Goal: Navigation & Orientation: Find specific page/section

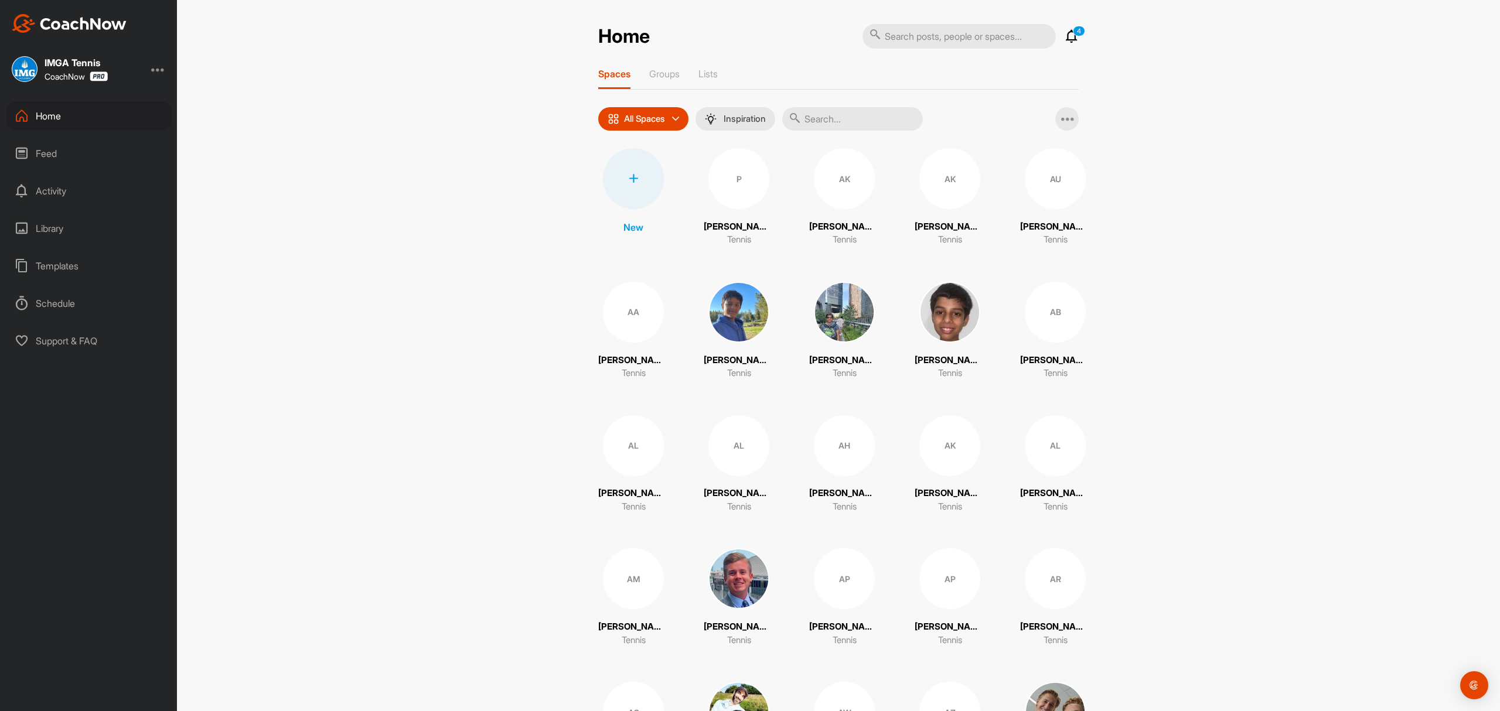
click at [1064, 33] on icon at bounding box center [1071, 36] width 14 height 14
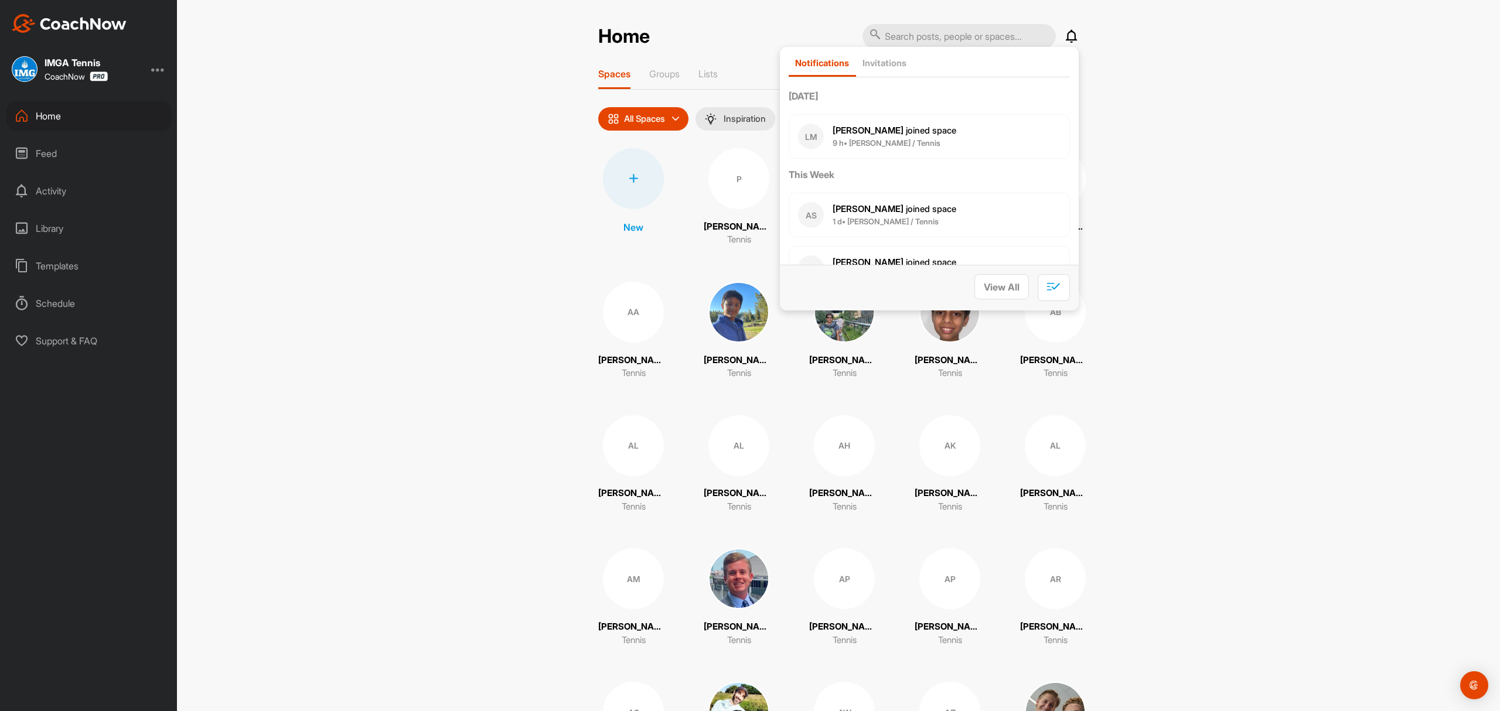
click at [46, 148] on div "Feed" at bounding box center [88, 153] width 165 height 29
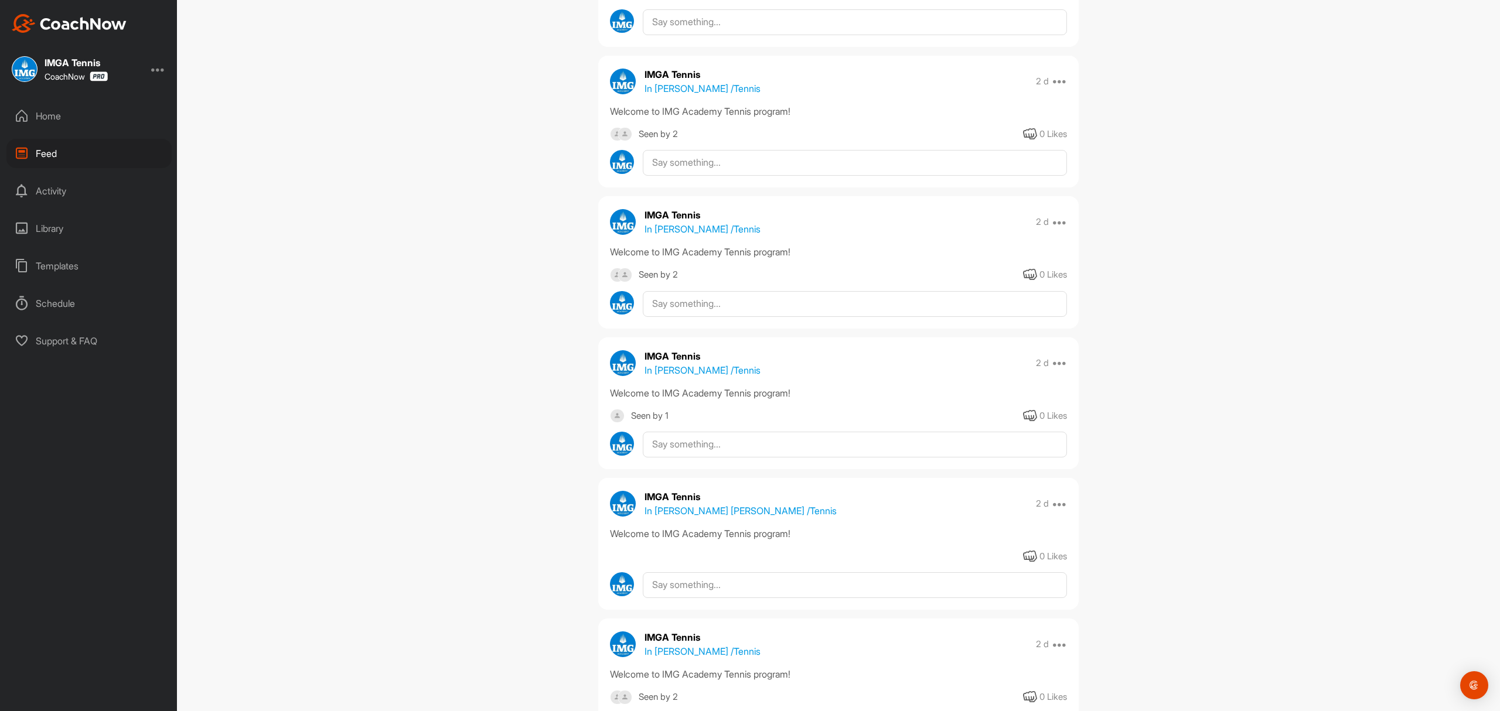
scroll to position [2, 0]
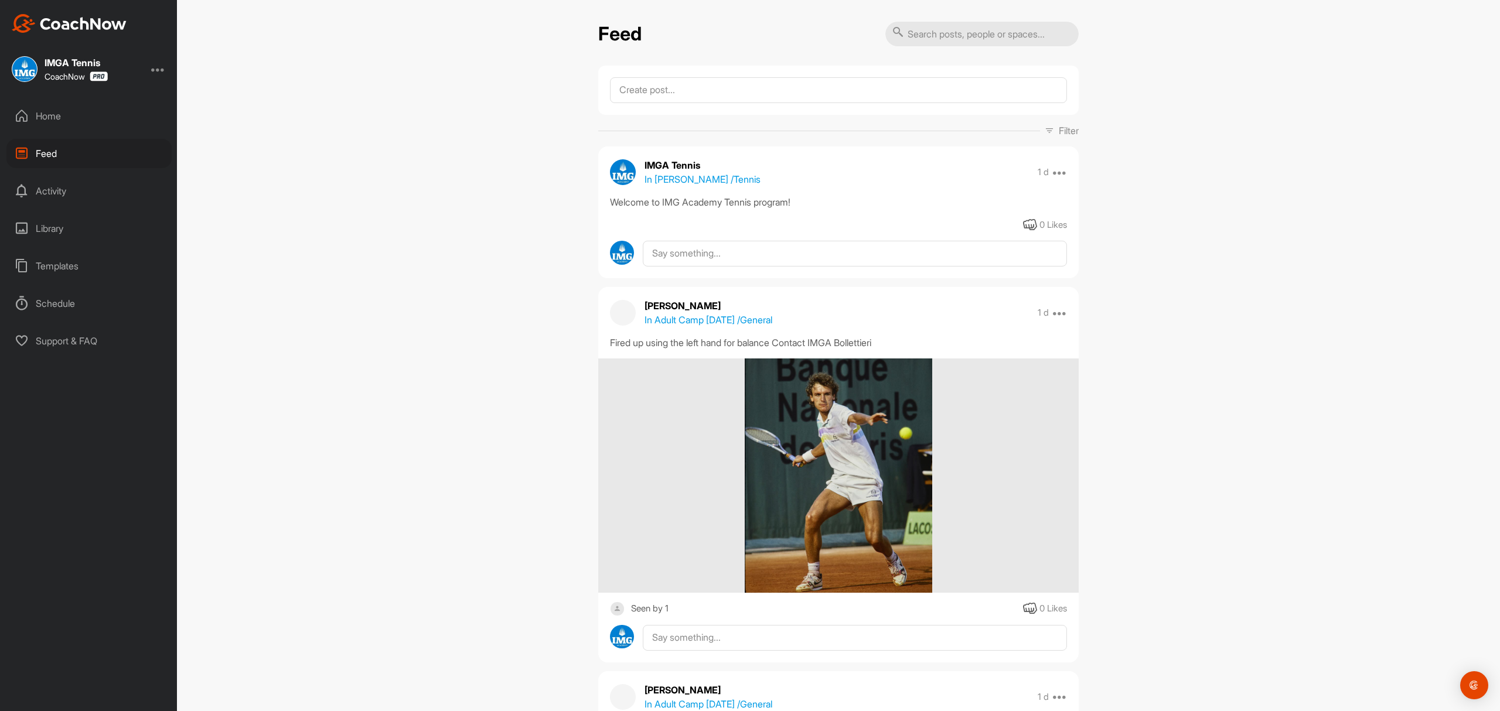
click at [47, 112] on div "Home" at bounding box center [88, 115] width 165 height 29
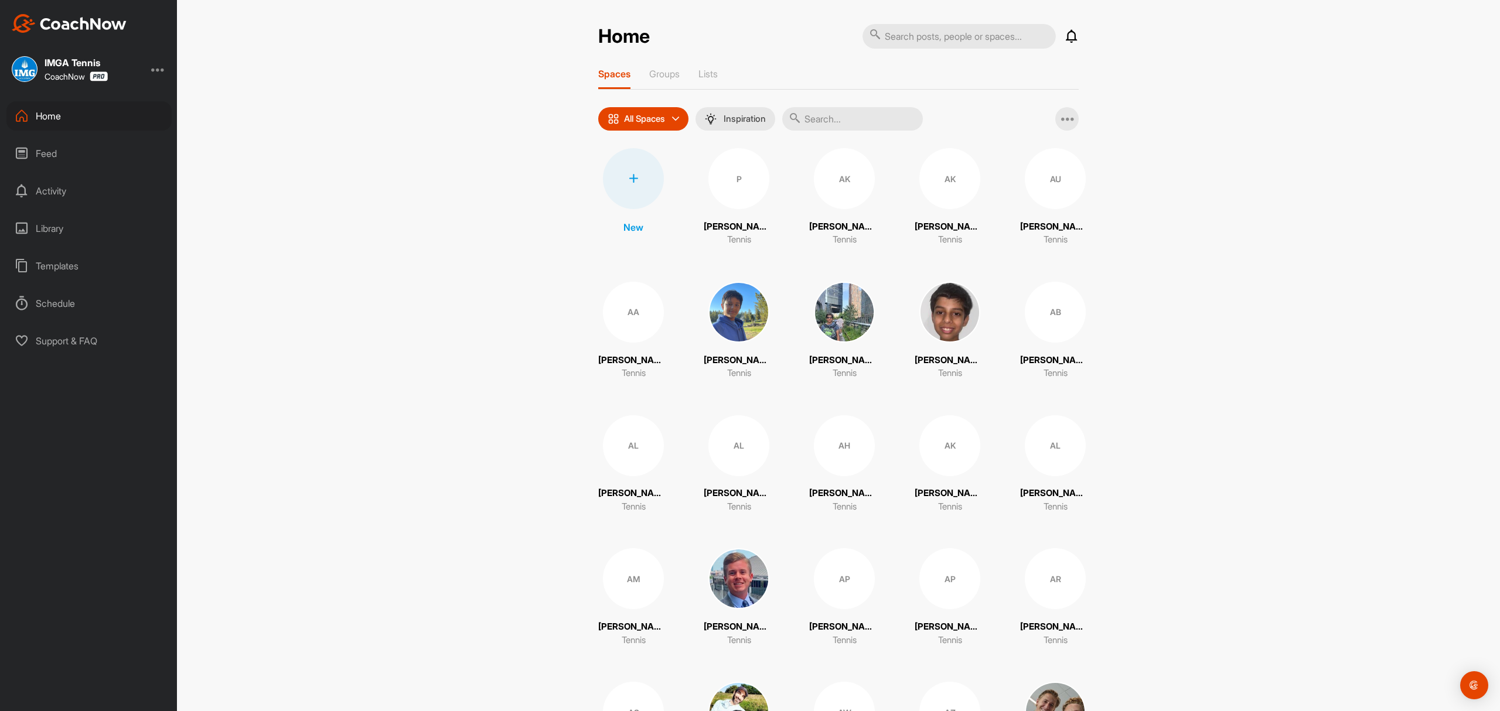
click at [40, 146] on div "Feed" at bounding box center [88, 153] width 165 height 29
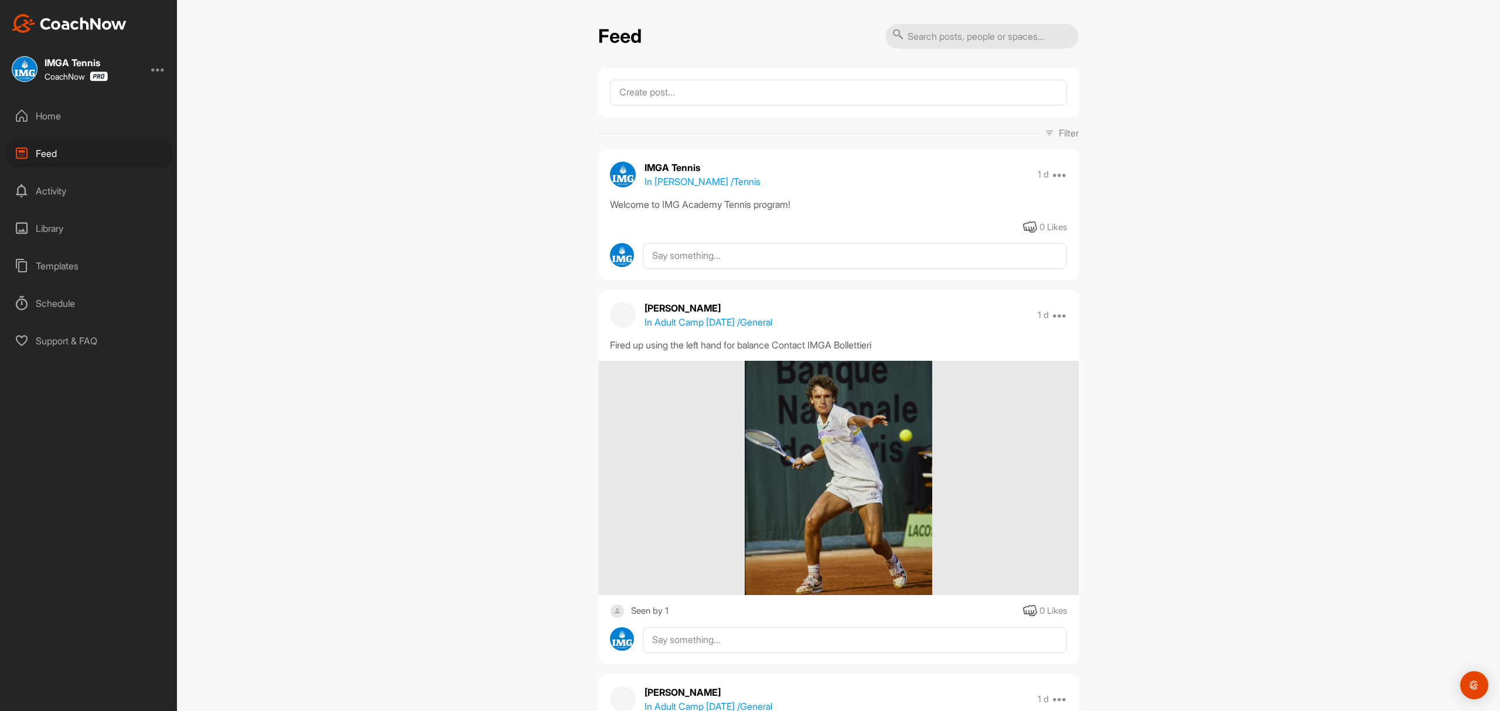
click at [683, 179] on p "In Teodora Sivi Machado / Tennis" at bounding box center [702, 182] width 116 height 14
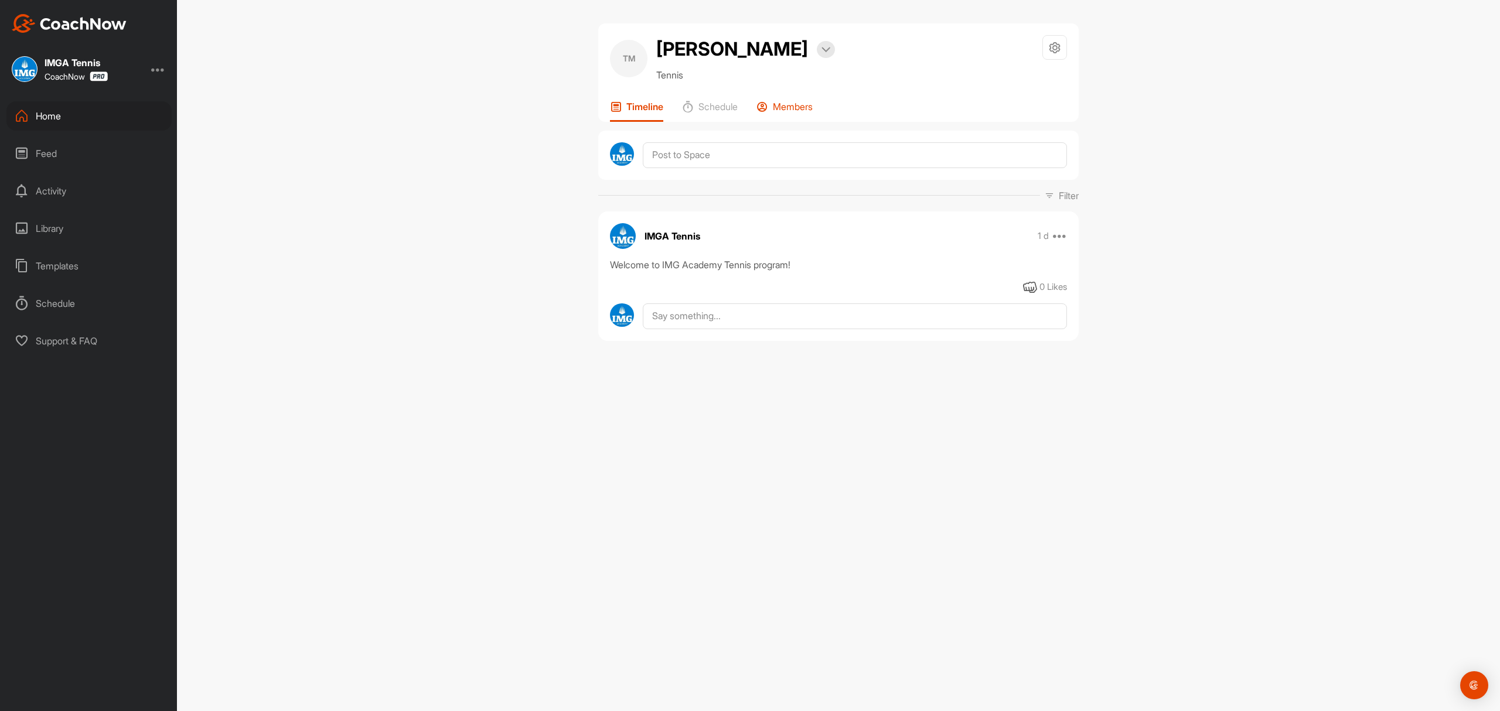
click at [797, 112] on p "Members" at bounding box center [793, 107] width 40 height 12
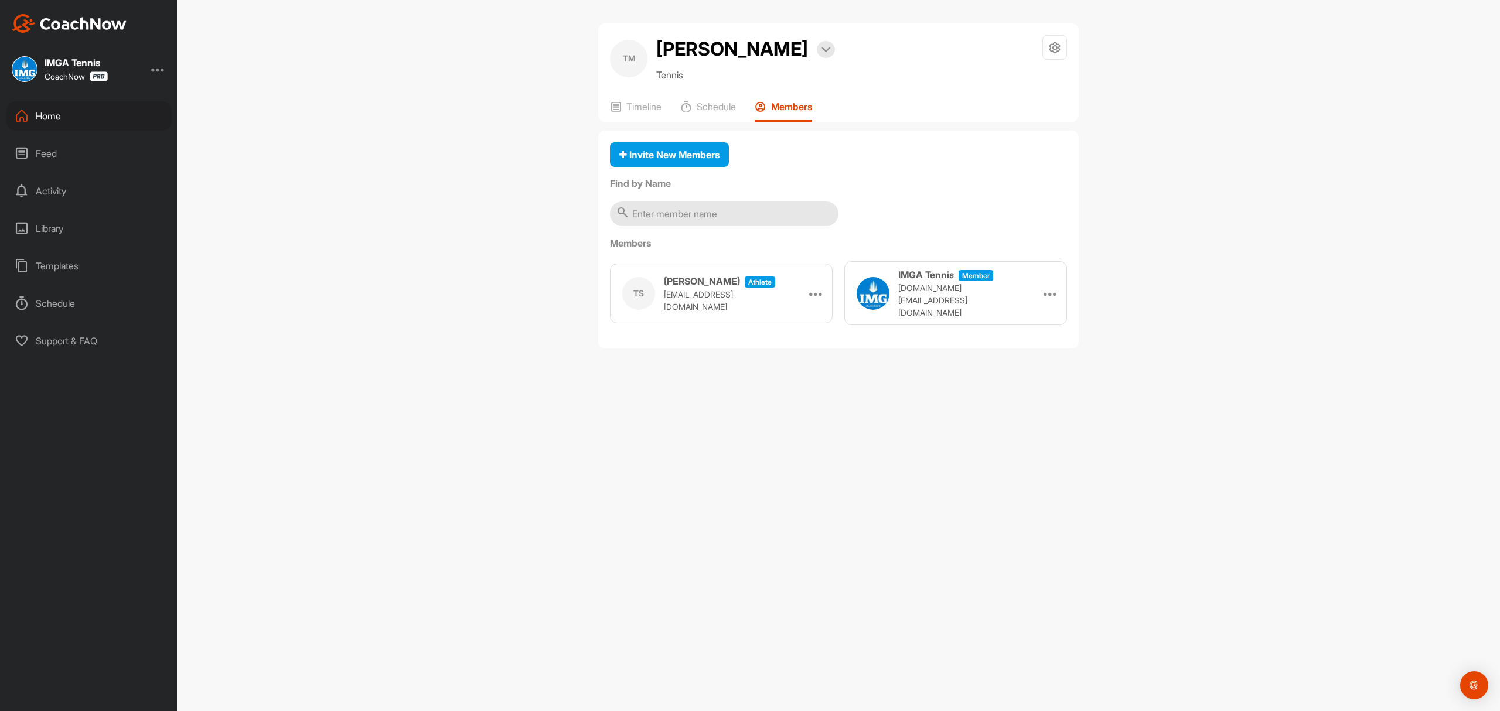
click at [43, 150] on div "Feed" at bounding box center [88, 153] width 165 height 29
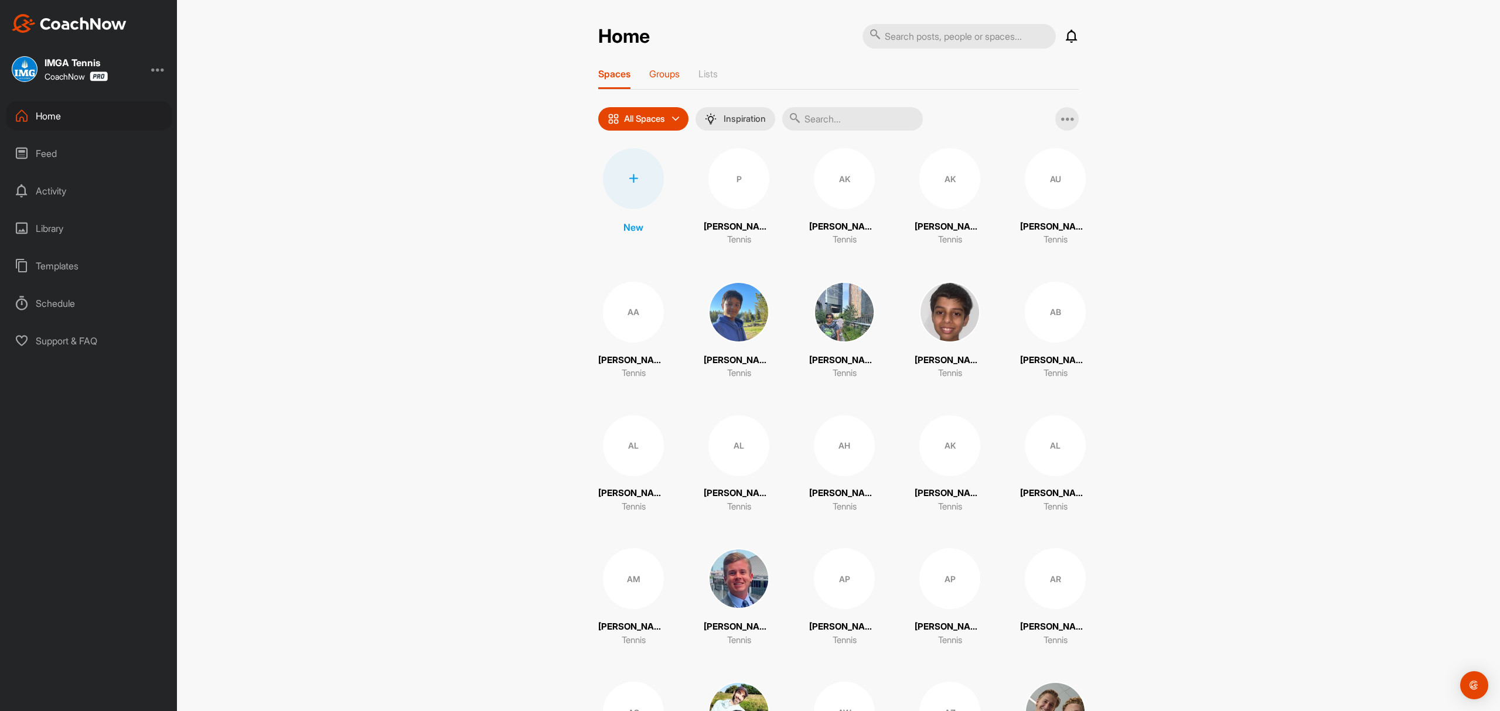
click at [668, 76] on p "Groups" at bounding box center [664, 74] width 30 height 12
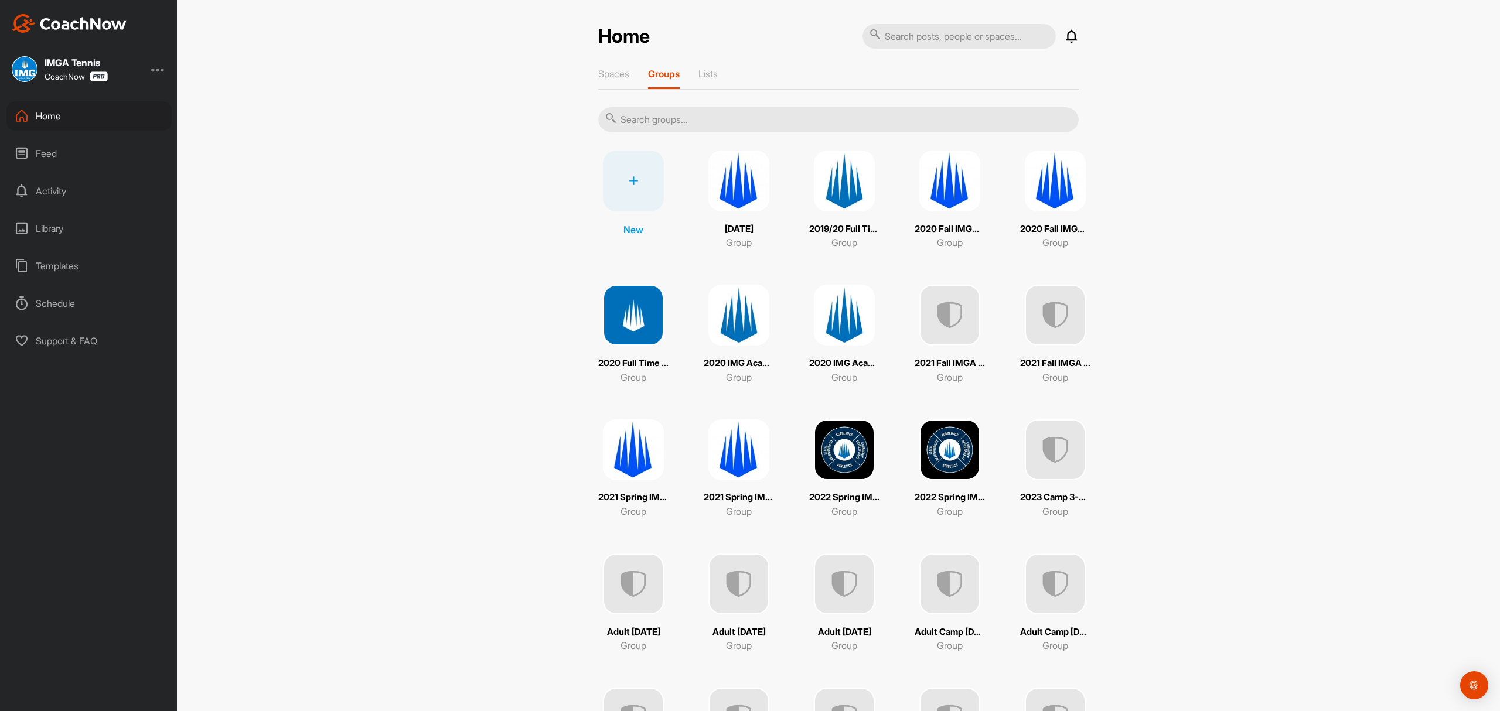
click at [681, 116] on input "text" at bounding box center [838, 119] width 480 height 25
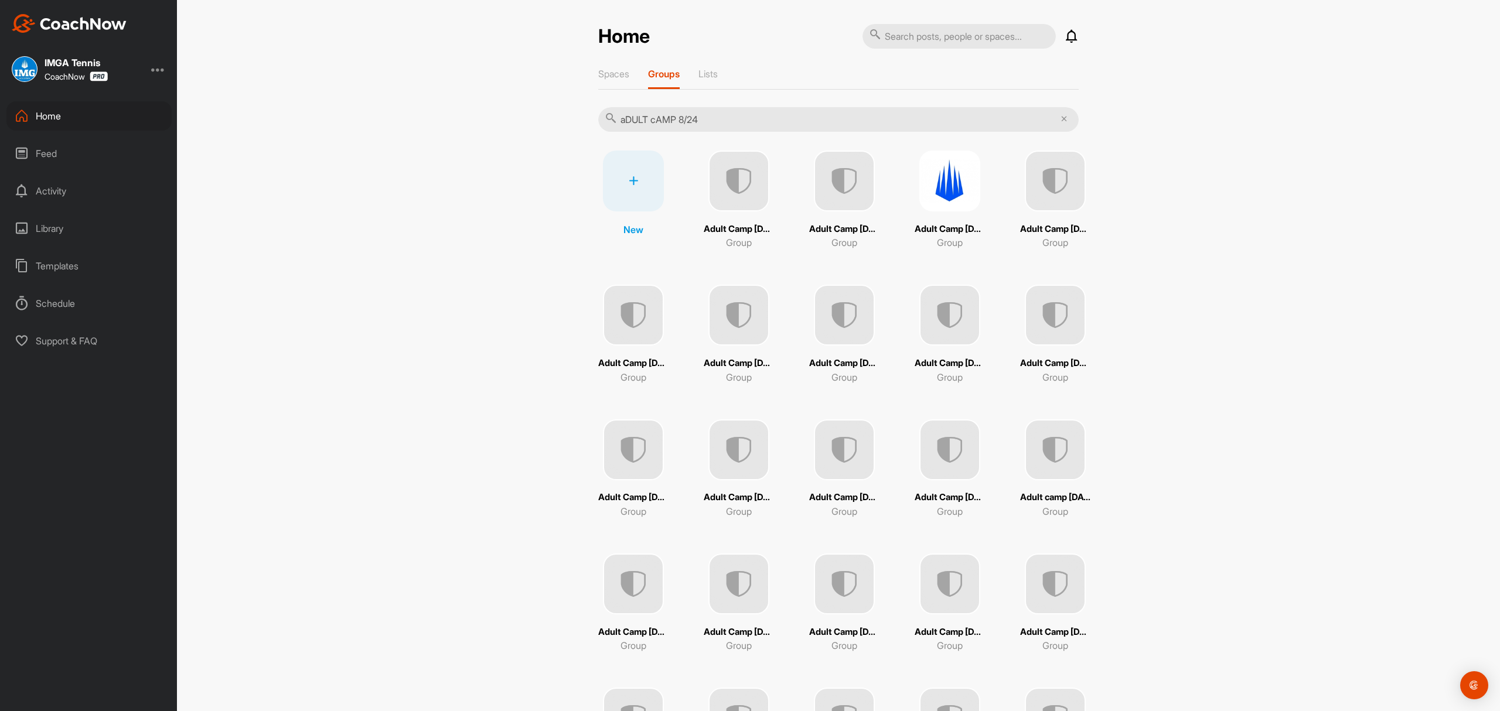
type input "aDULT cAMP 8/24"
click at [708, 183] on img at bounding box center [738, 181] width 61 height 61
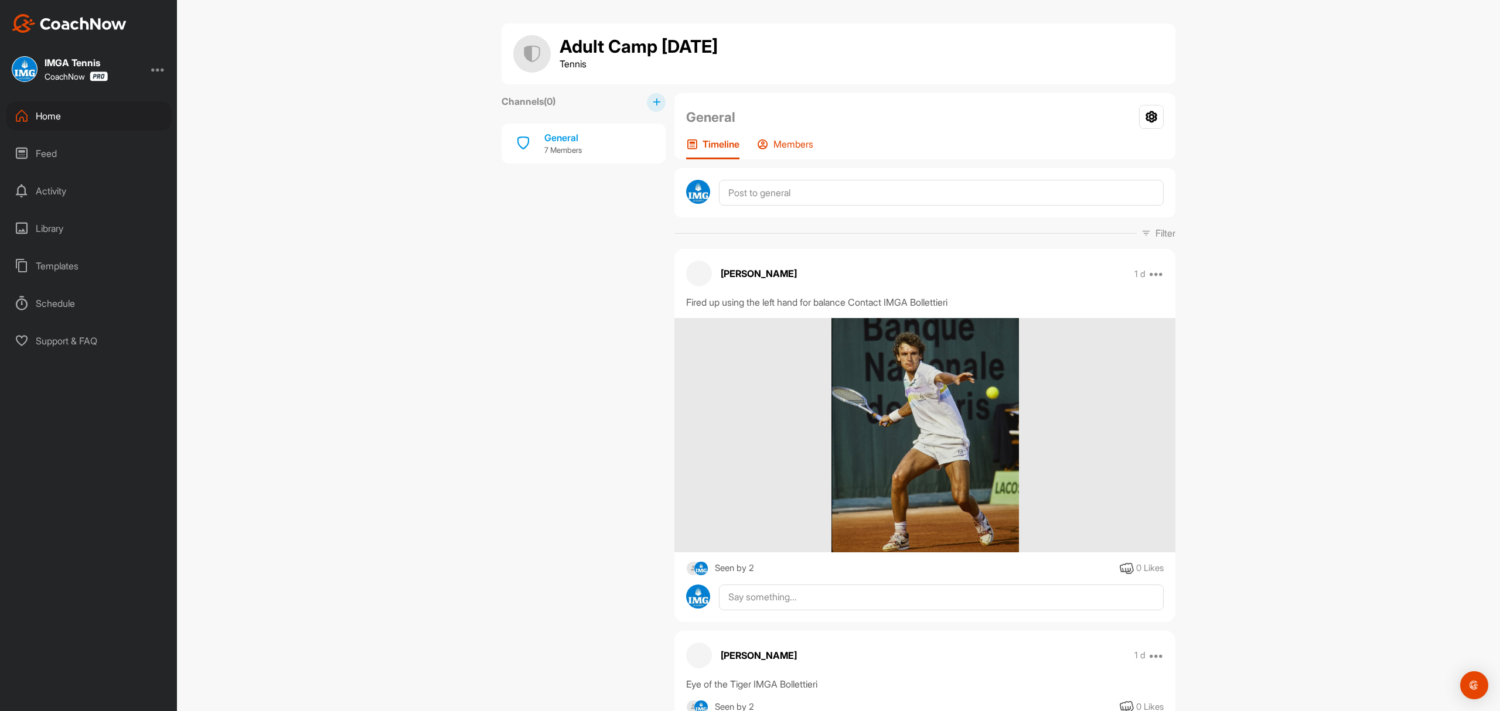
click at [787, 148] on p "Members" at bounding box center [793, 144] width 40 height 12
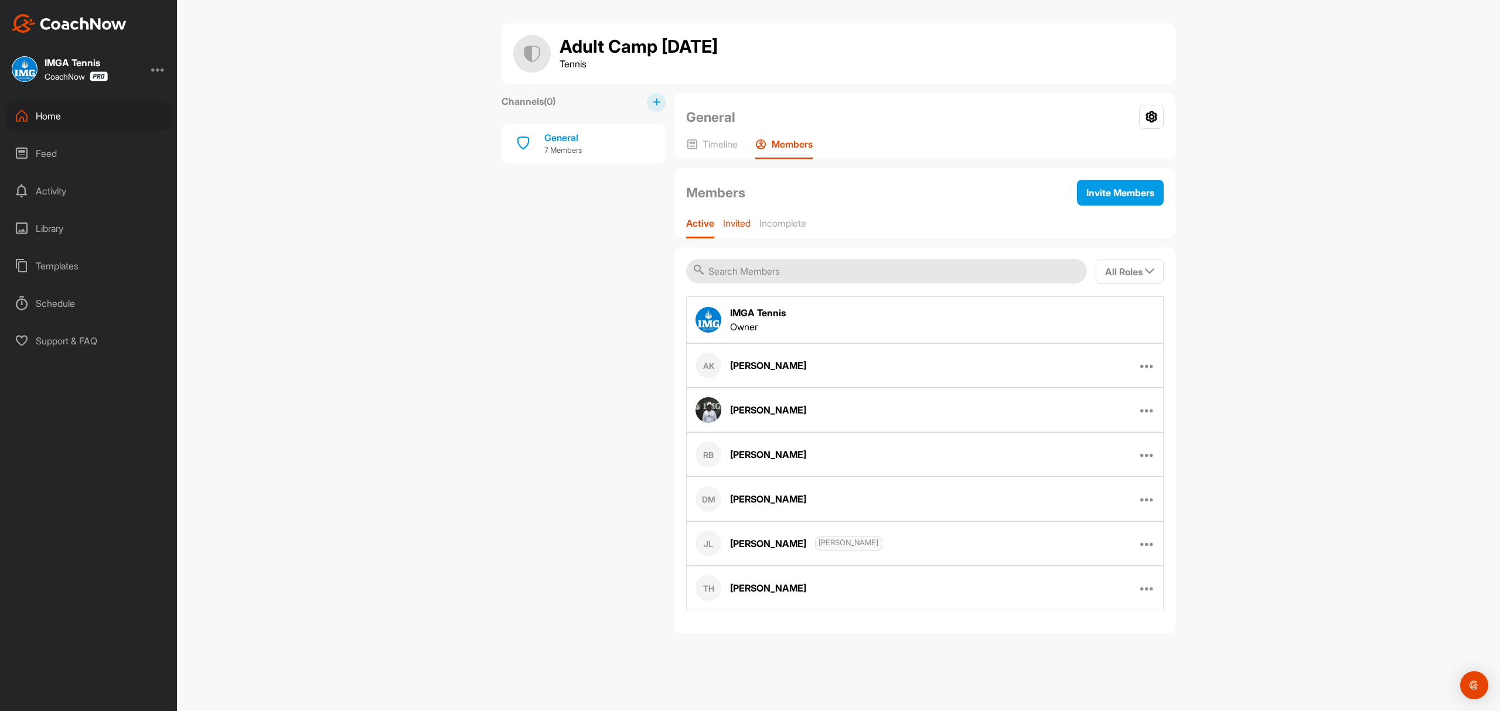
click at [739, 221] on p "Invited" at bounding box center [737, 223] width 28 height 12
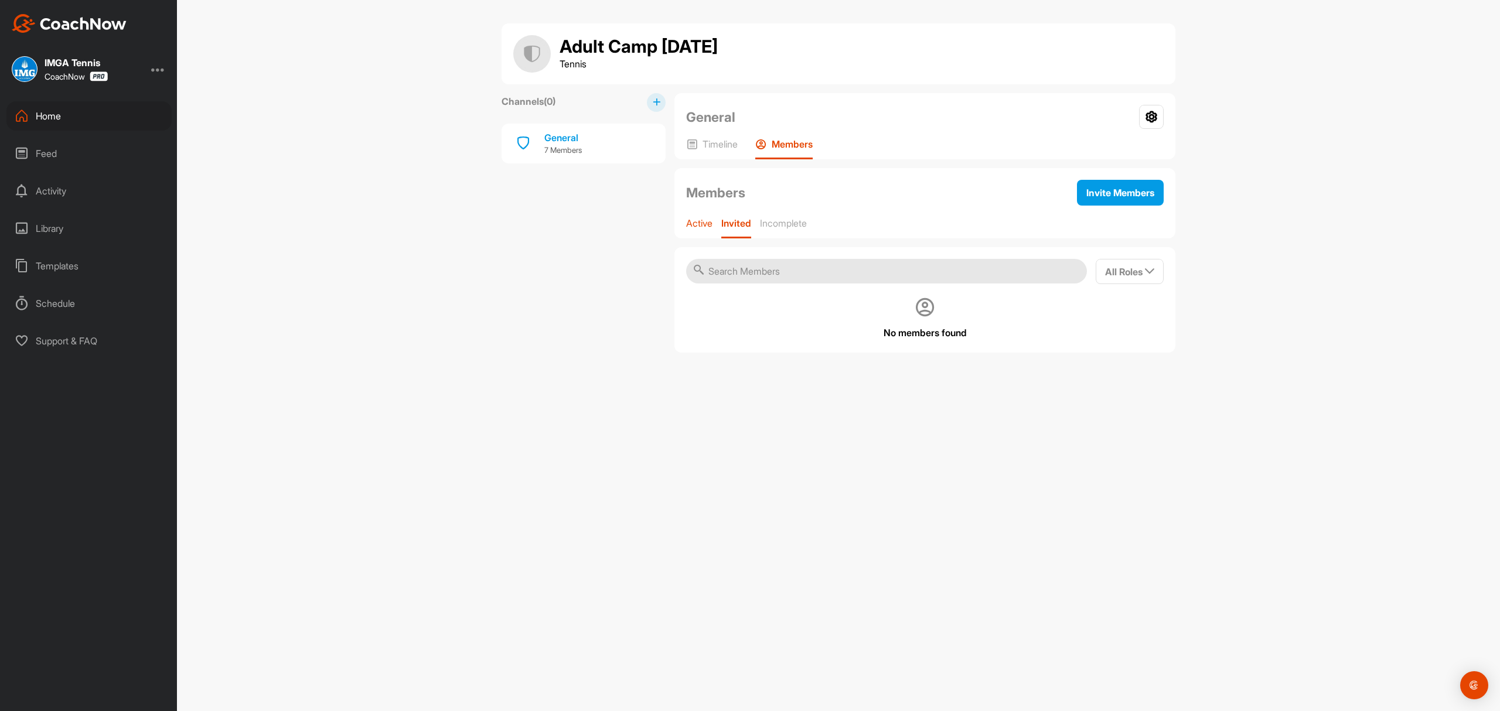
click at [705, 219] on p "Active" at bounding box center [699, 223] width 26 height 12
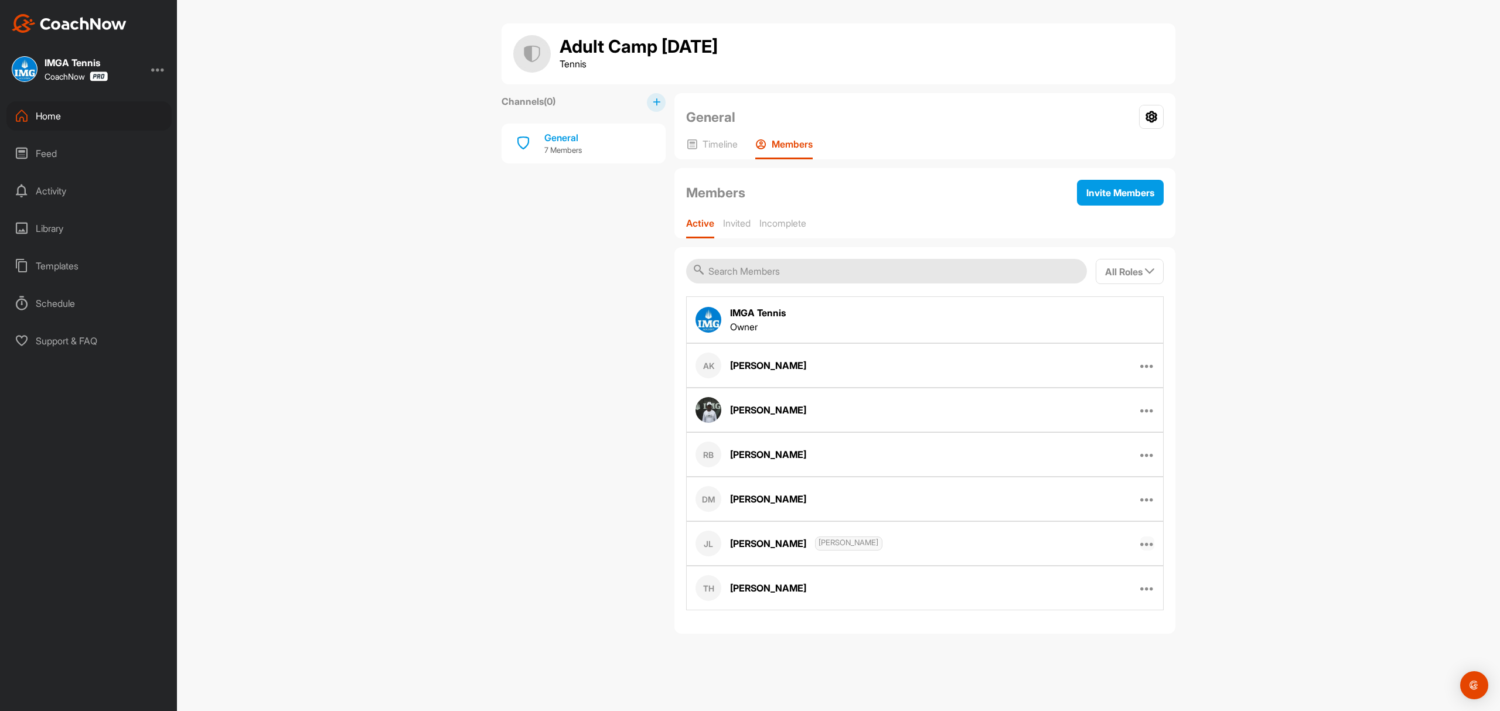
click at [1148, 544] on icon at bounding box center [1147, 544] width 14 height 14
click at [1093, 582] on p "Edit Member" at bounding box center [1084, 582] width 50 height 12
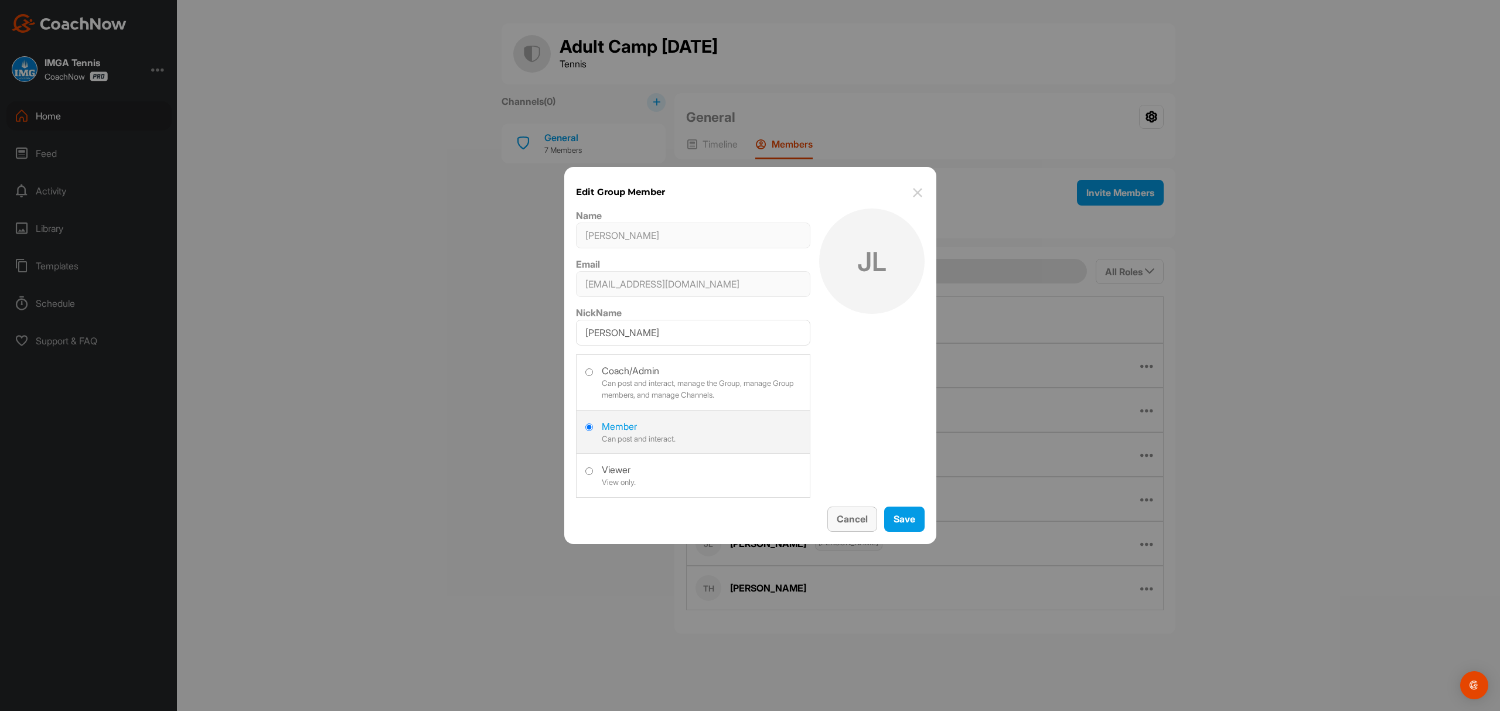
click at [867, 523] on button "Cancel" at bounding box center [852, 519] width 50 height 25
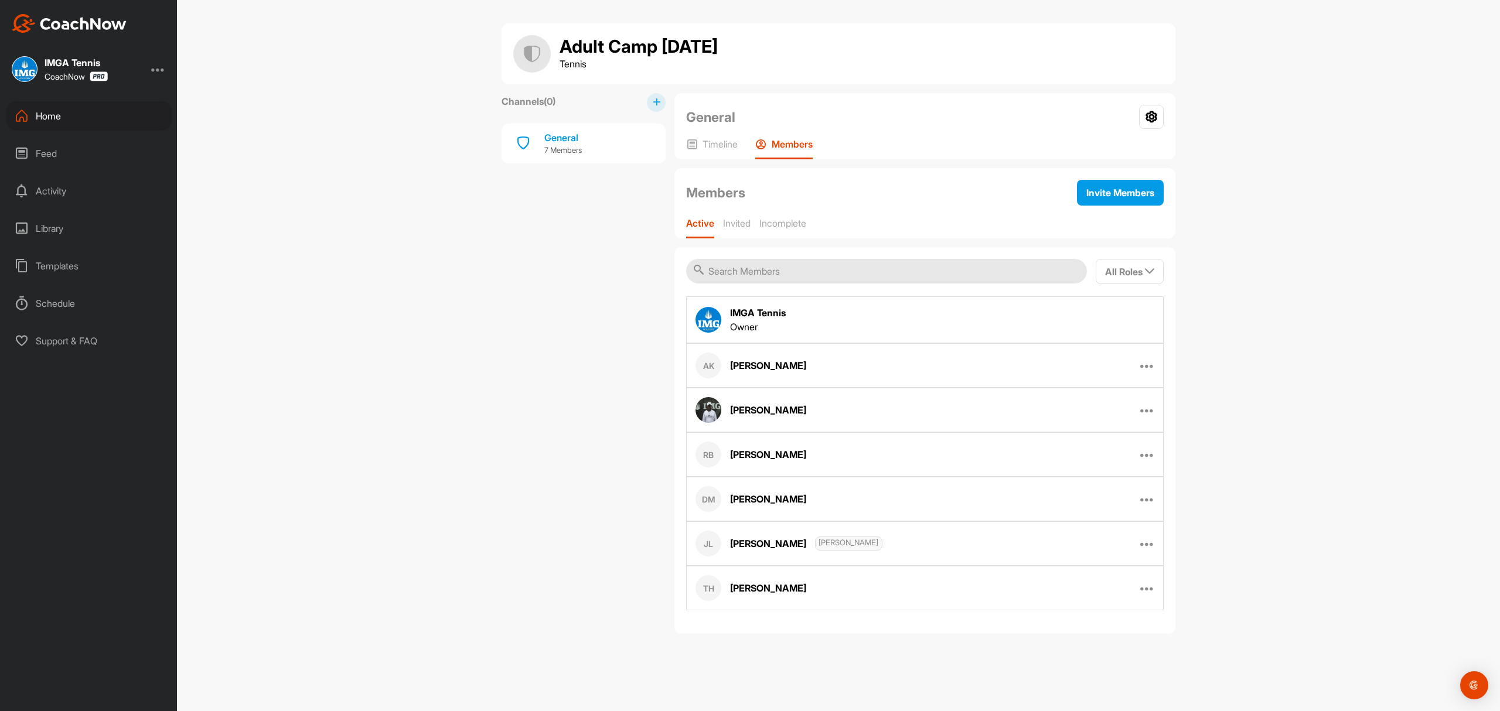
click at [48, 110] on div "Home" at bounding box center [88, 115] width 165 height 29
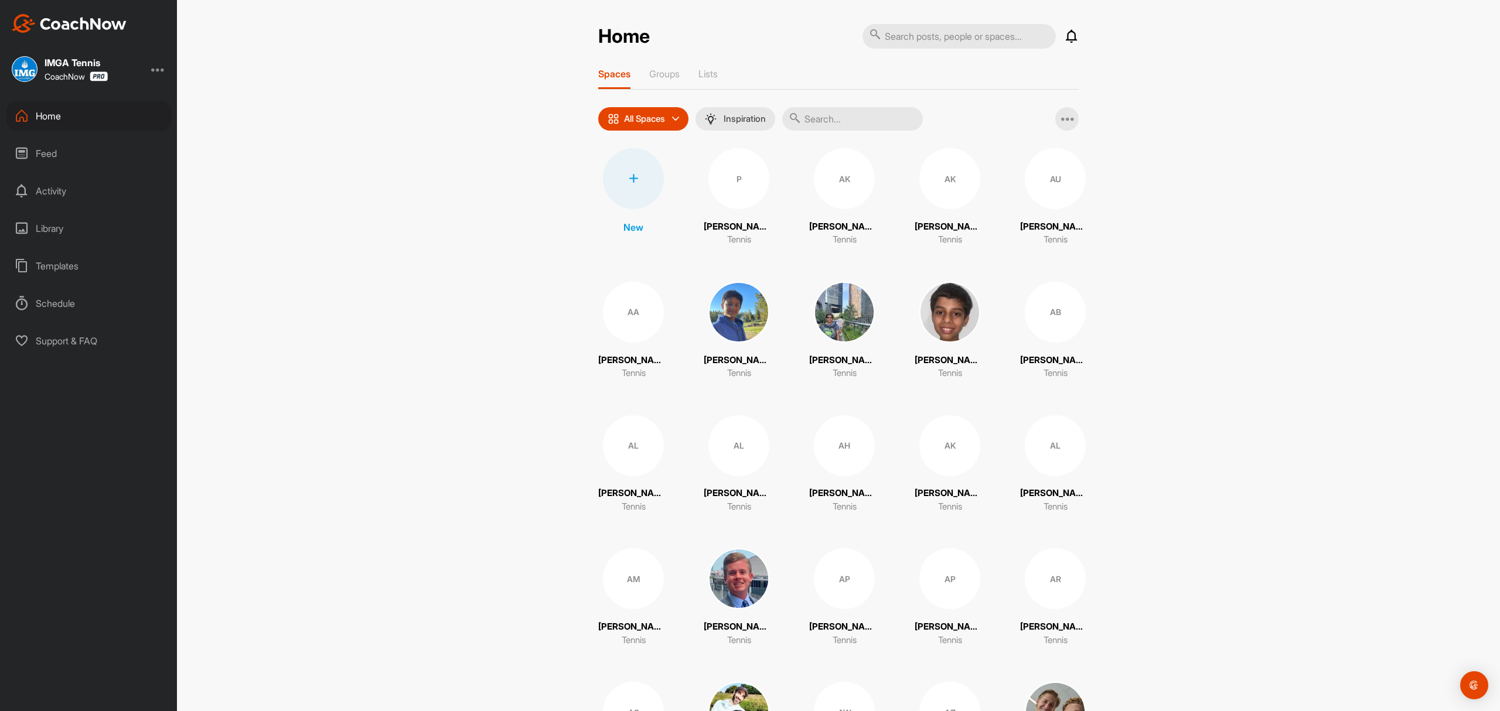
click at [42, 153] on div "Feed" at bounding box center [88, 153] width 165 height 29
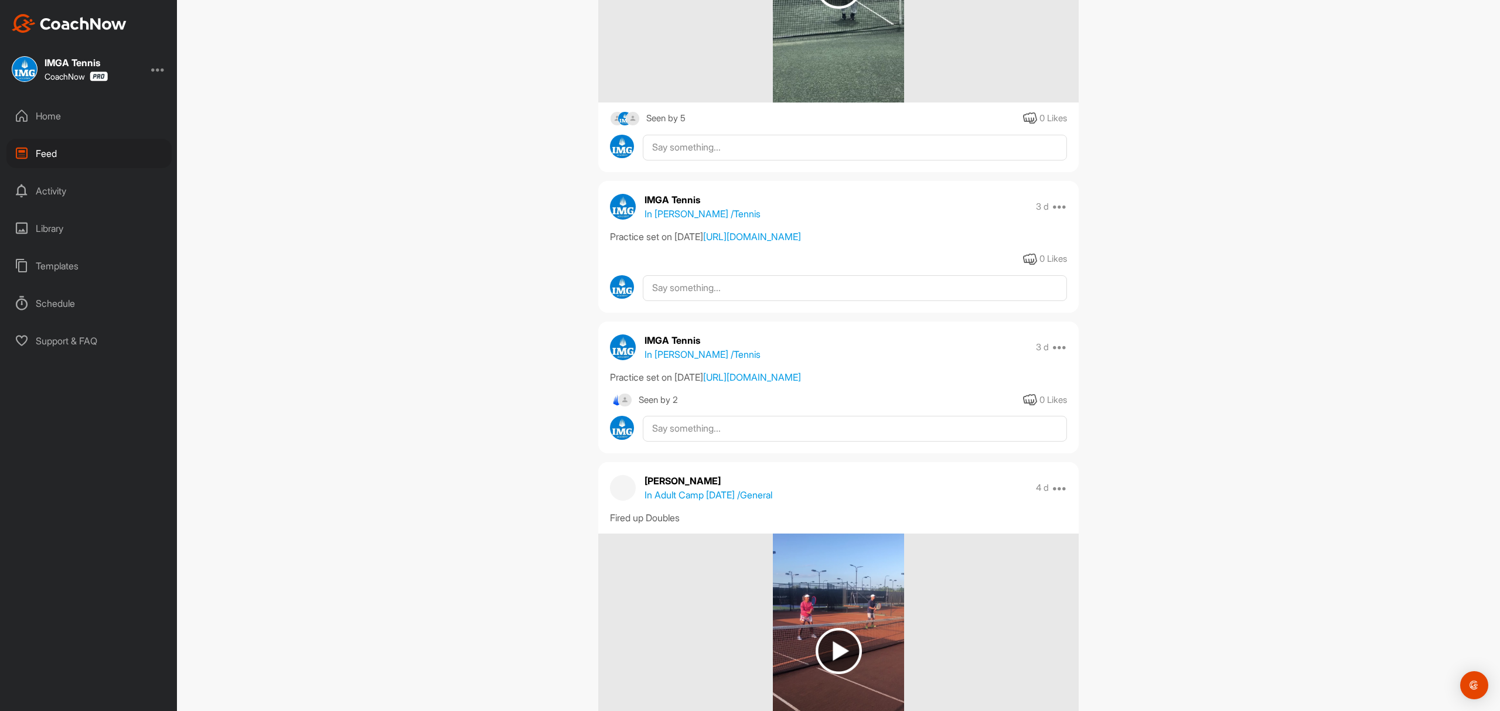
scroll to position [2281, 0]
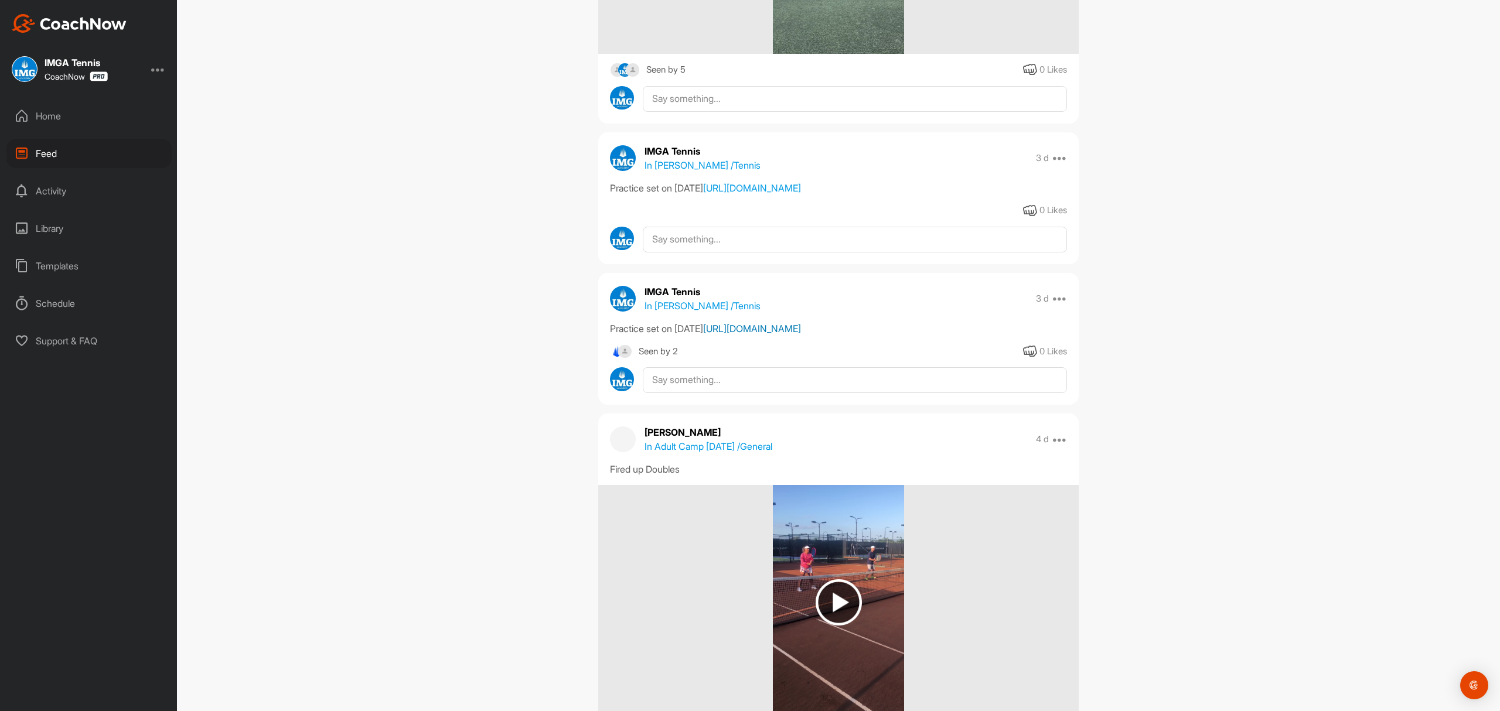
click at [716, 335] on link "[URL][DOMAIN_NAME]" at bounding box center [752, 329] width 98 height 12
click at [828, 626] on img at bounding box center [839, 602] width 46 height 46
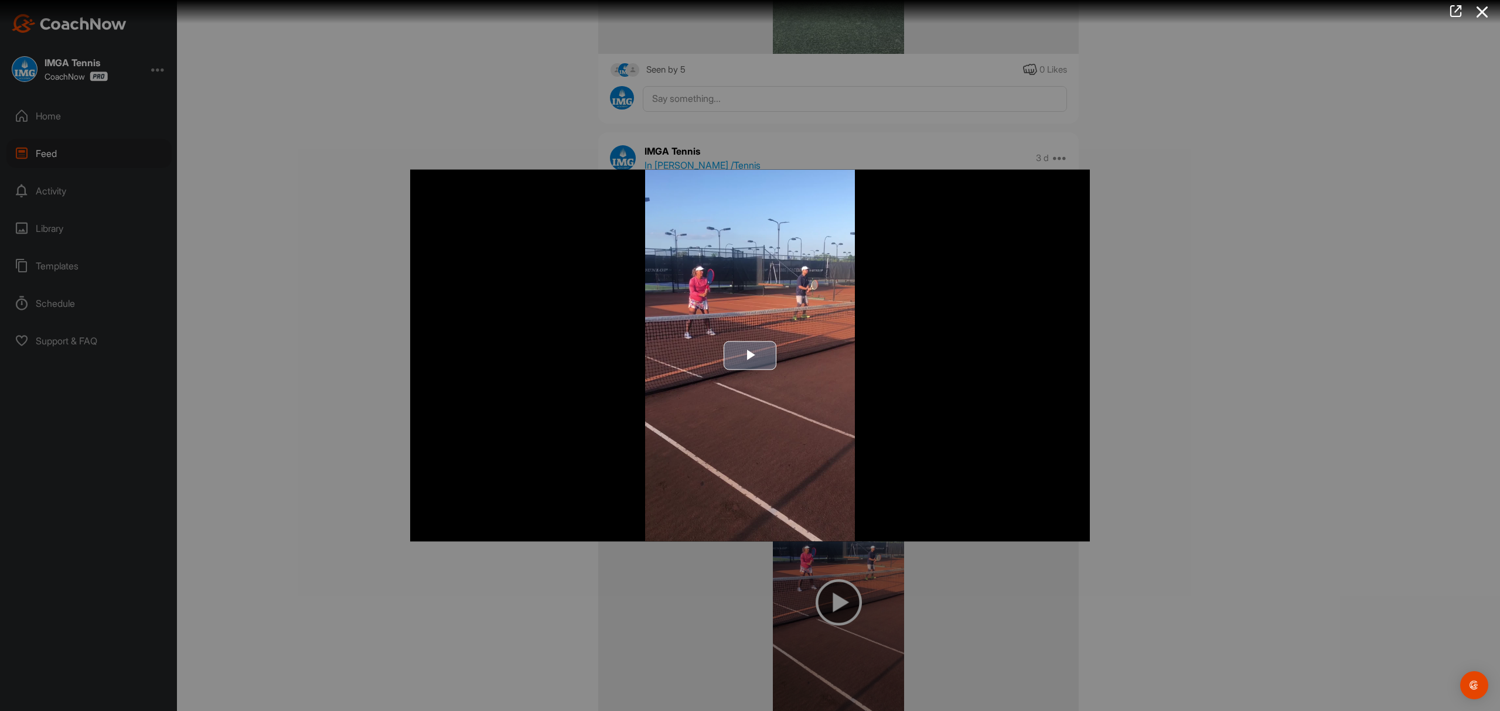
click at [750, 356] on span "Video Player" at bounding box center [750, 356] width 0 height 0
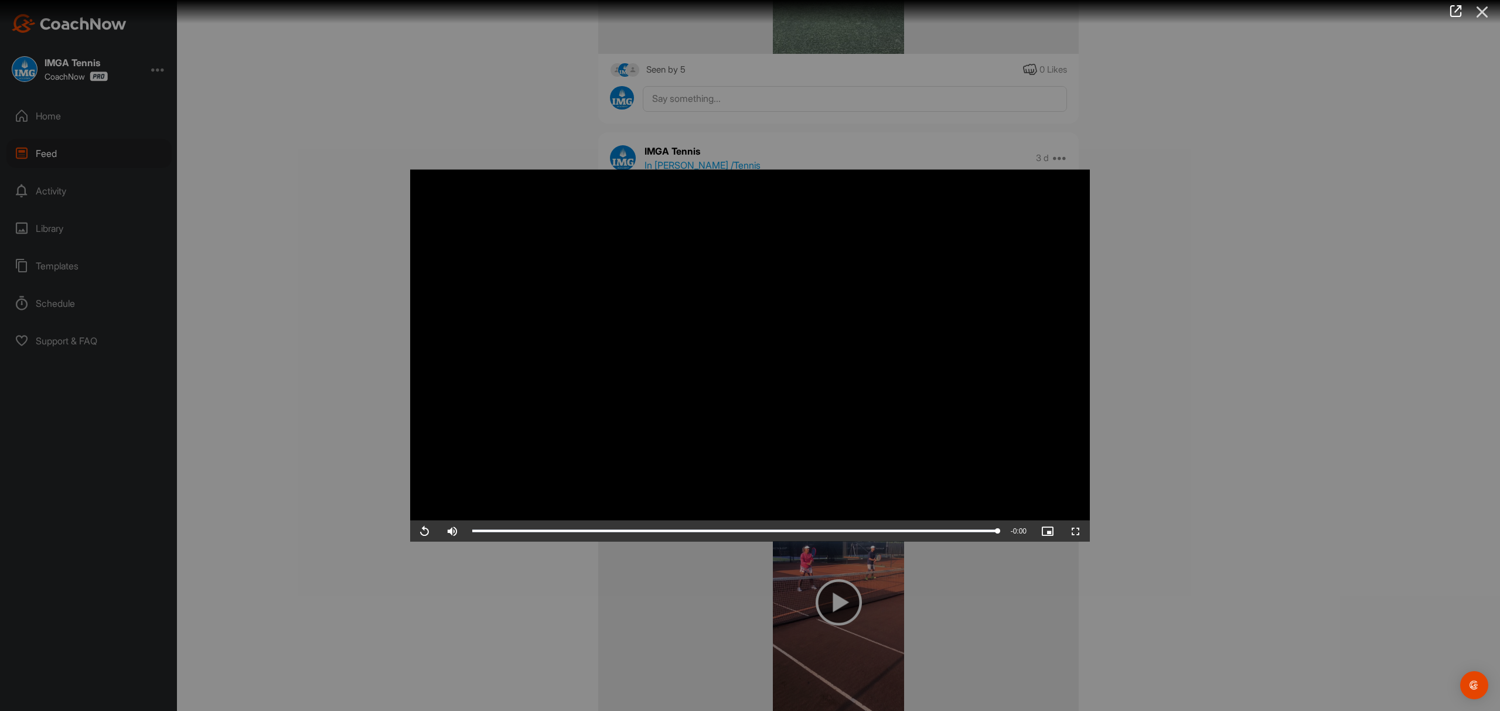
click at [1482, 11] on icon at bounding box center [1482, 12] width 27 height 22
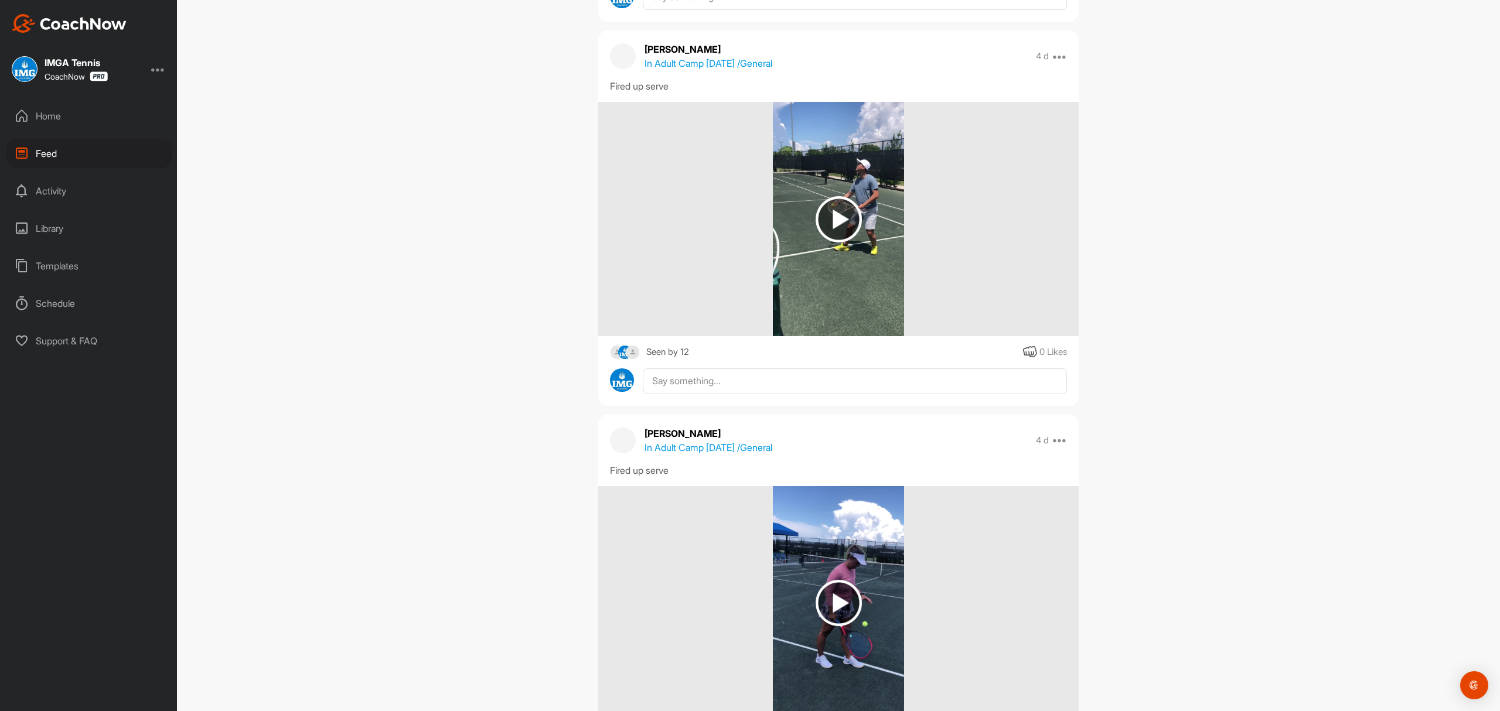
scroll to position [3437, 0]
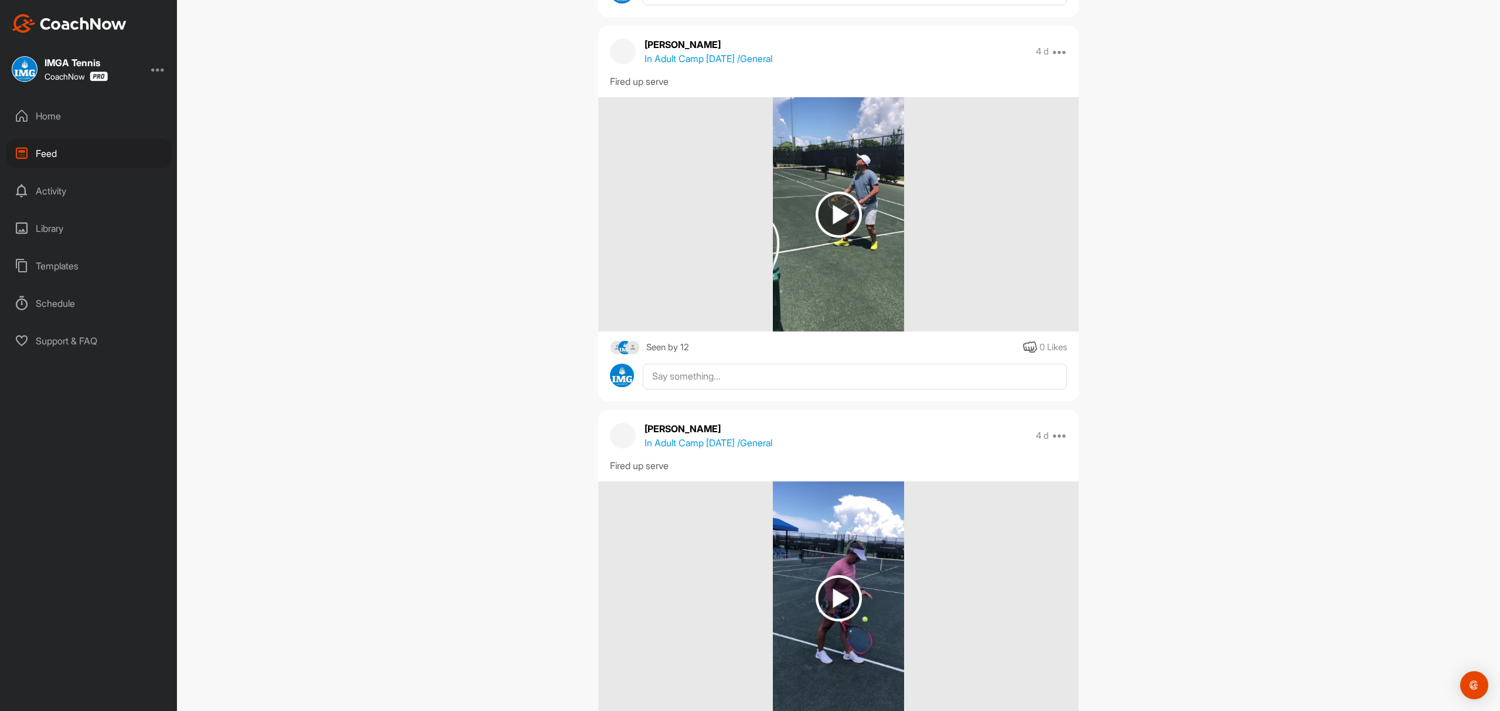
click at [830, 237] on img at bounding box center [839, 215] width 46 height 46
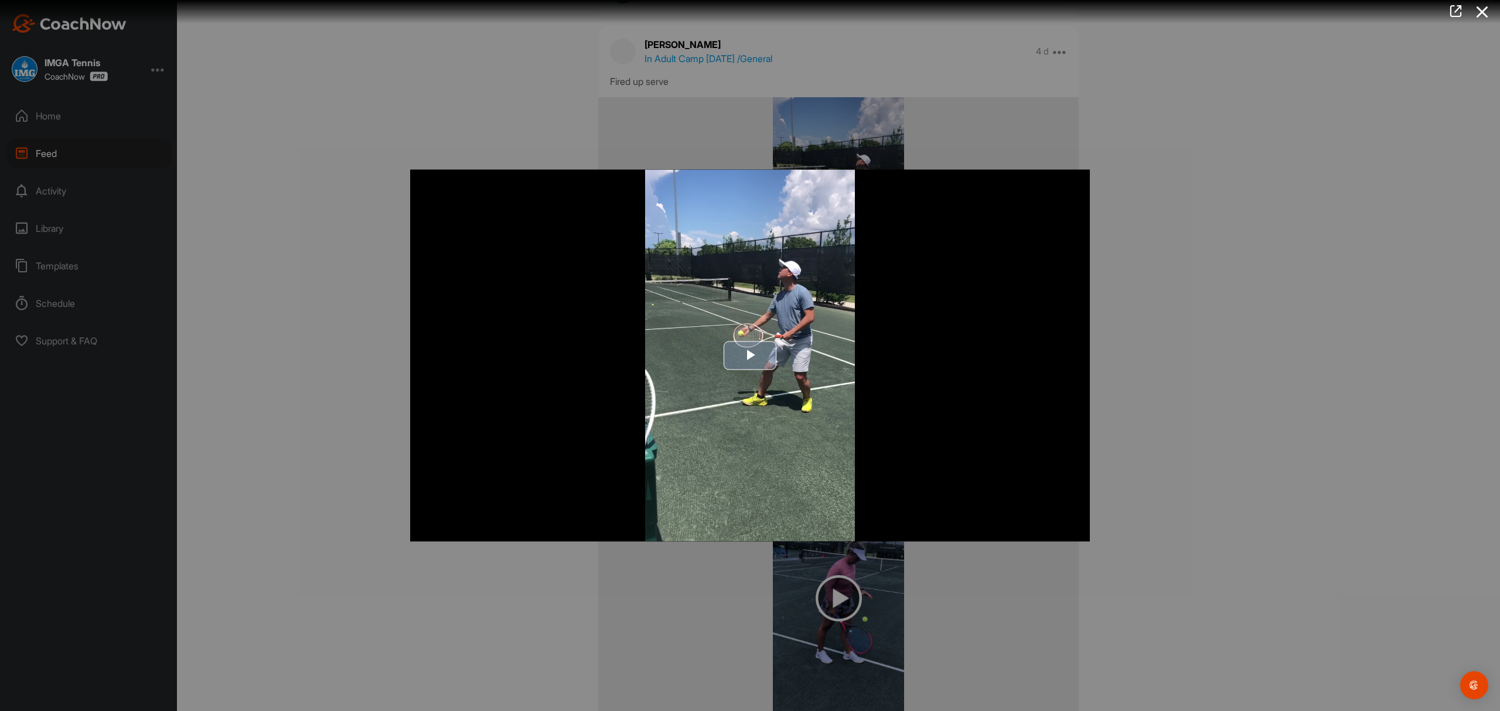
click at [750, 356] on span "Video Player" at bounding box center [750, 356] width 0 height 0
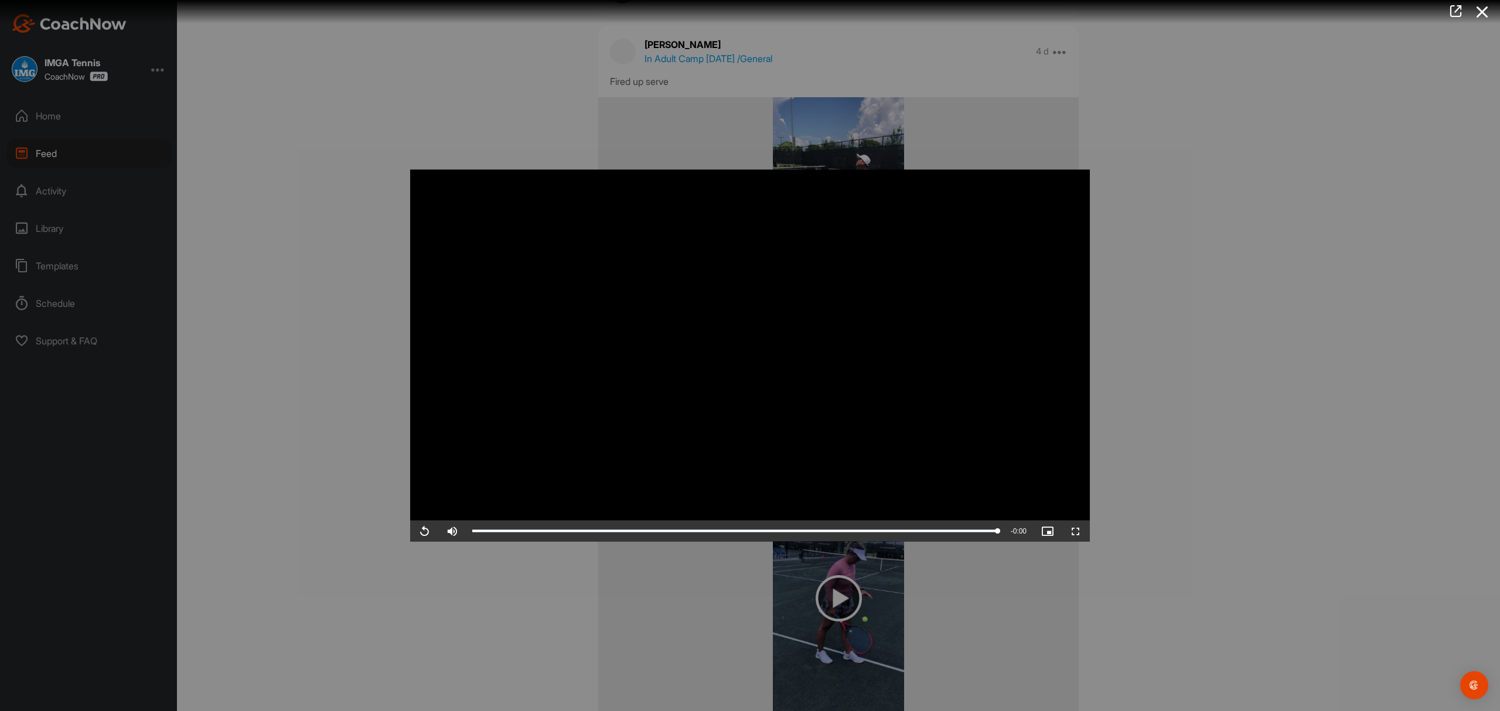
click at [1190, 345] on div at bounding box center [750, 355] width 1500 height 711
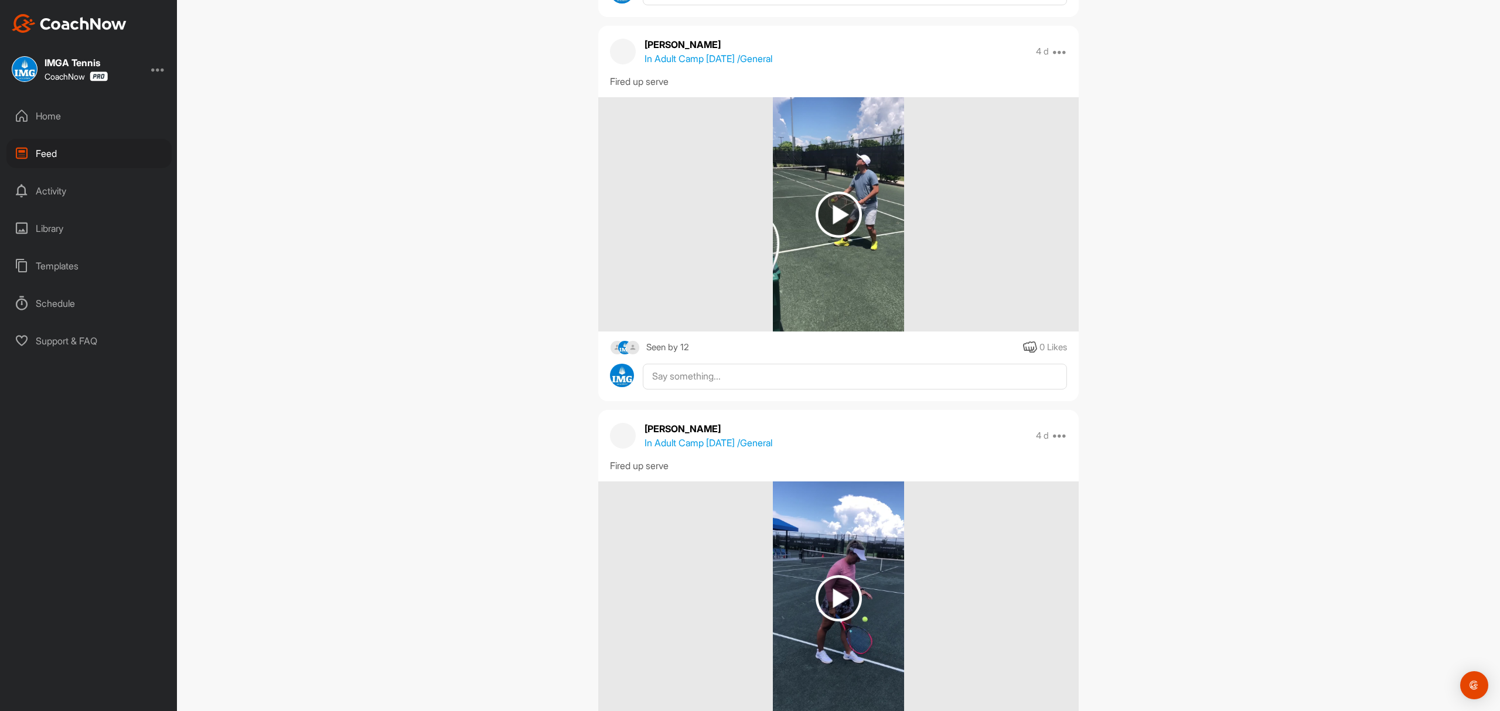
click at [1335, 558] on div "Feed Filter Media Type Images Videos Notes Audio Documents Author "K "[PERSON_N…" at bounding box center [838, 355] width 1323 height 711
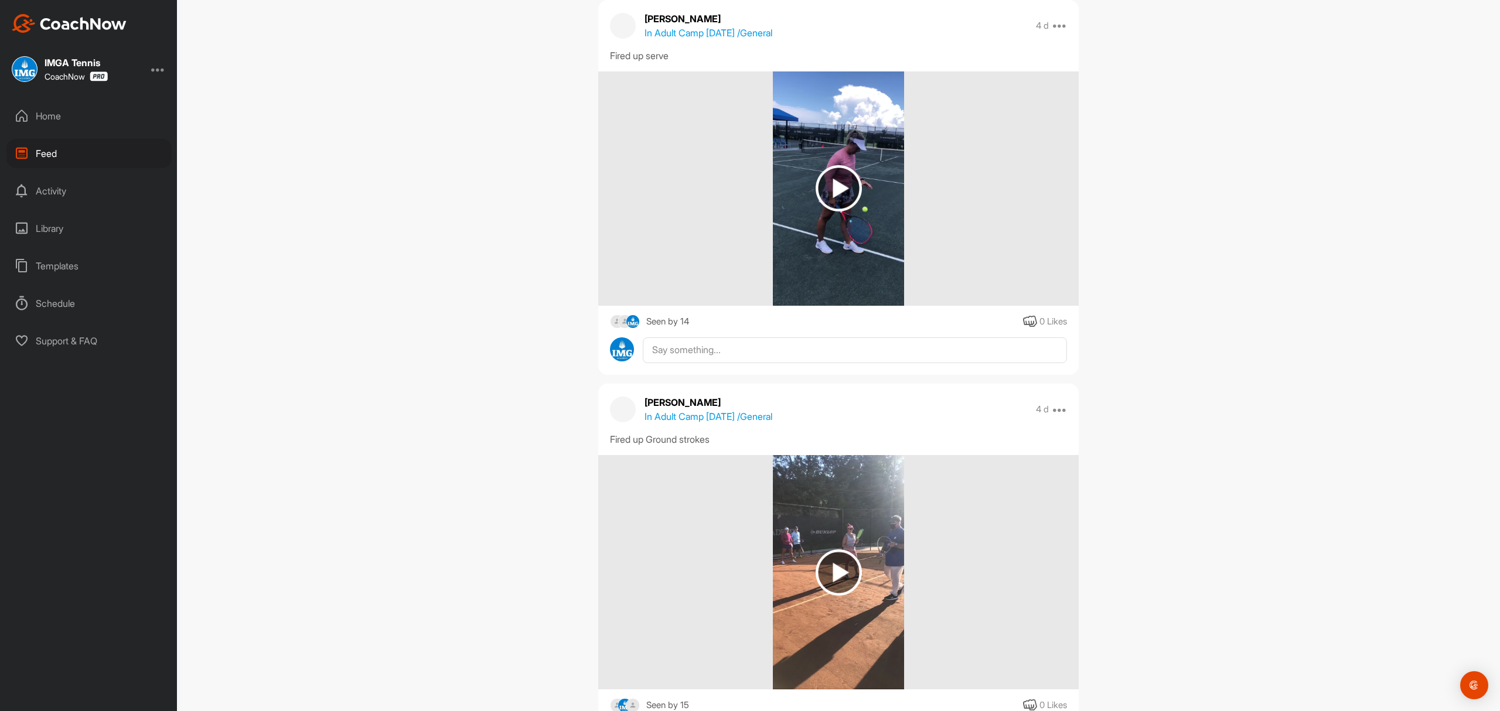
scroll to position [3874, 0]
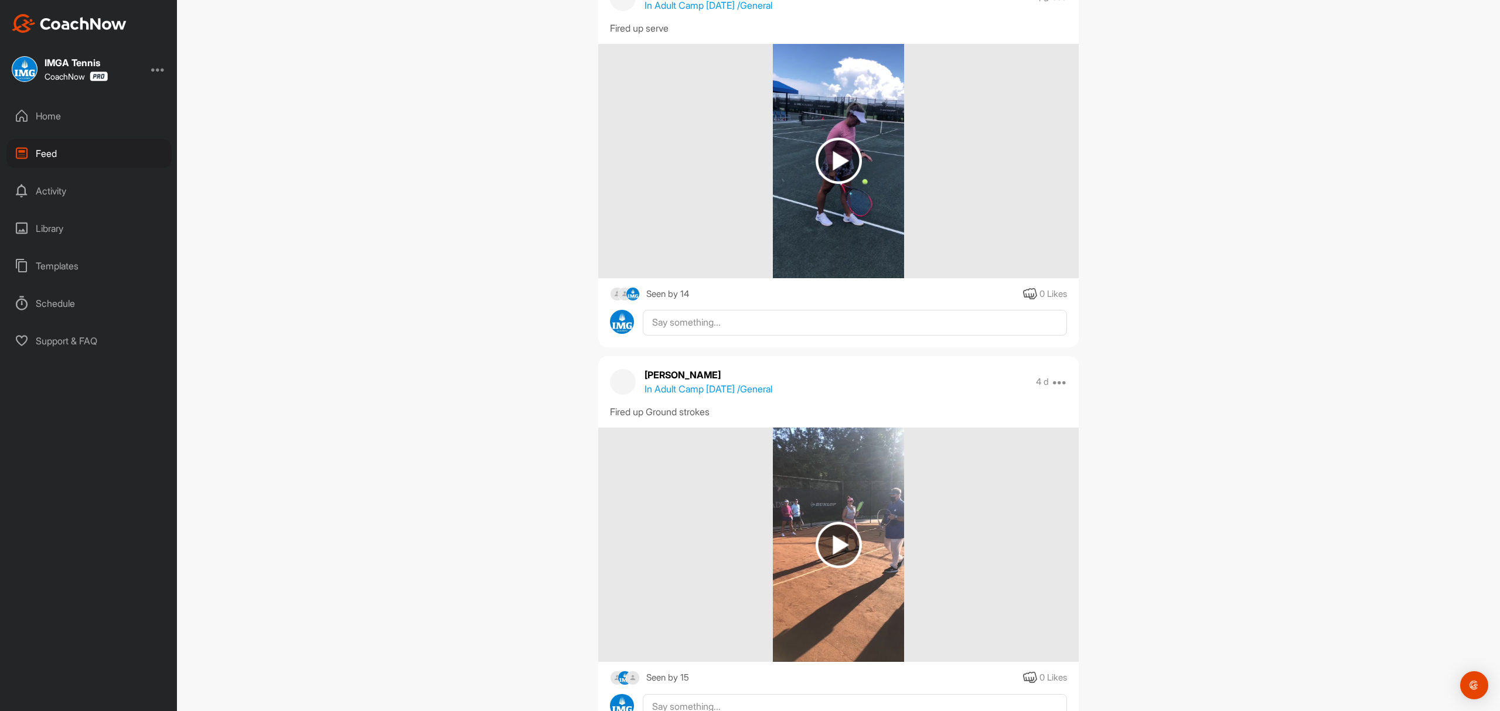
click at [828, 184] on img at bounding box center [839, 161] width 46 height 46
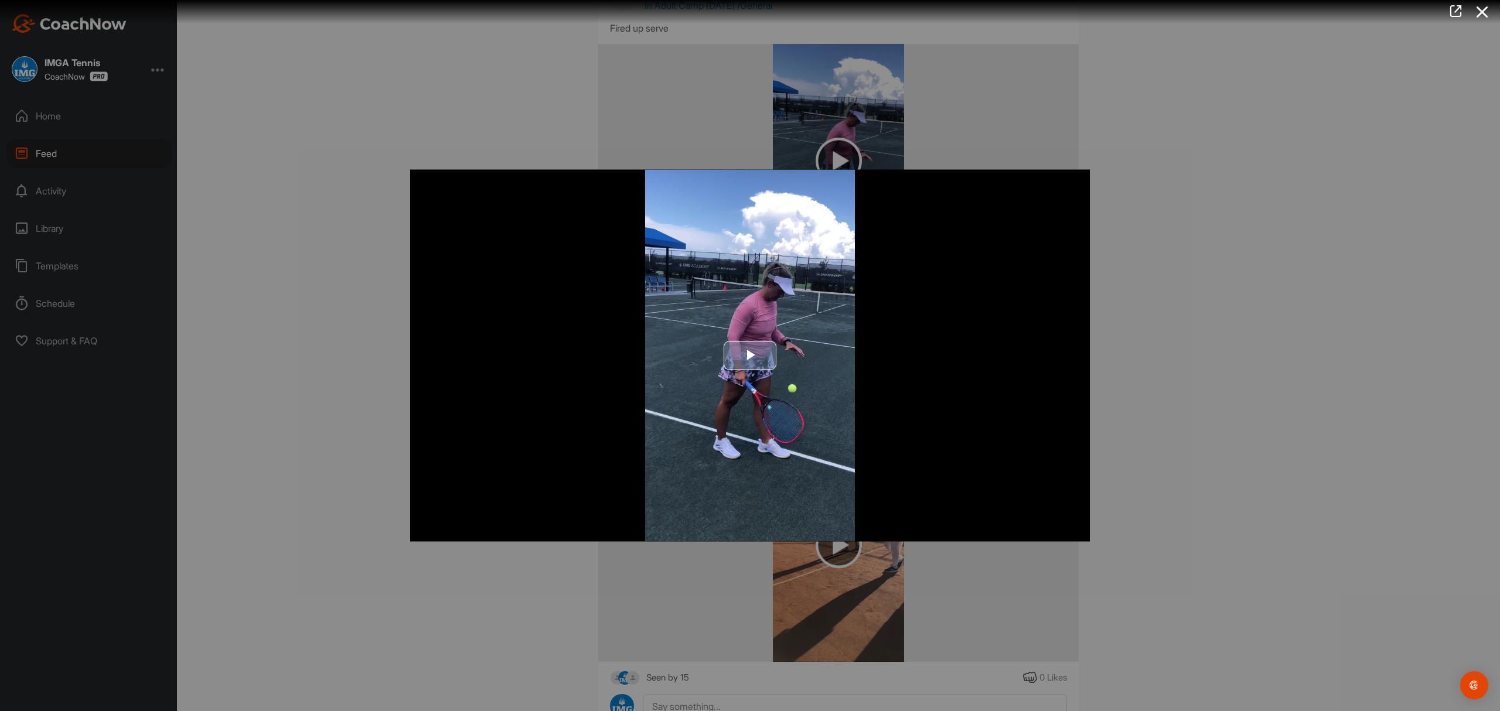
click at [750, 356] on span "Video Player" at bounding box center [750, 356] width 0 height 0
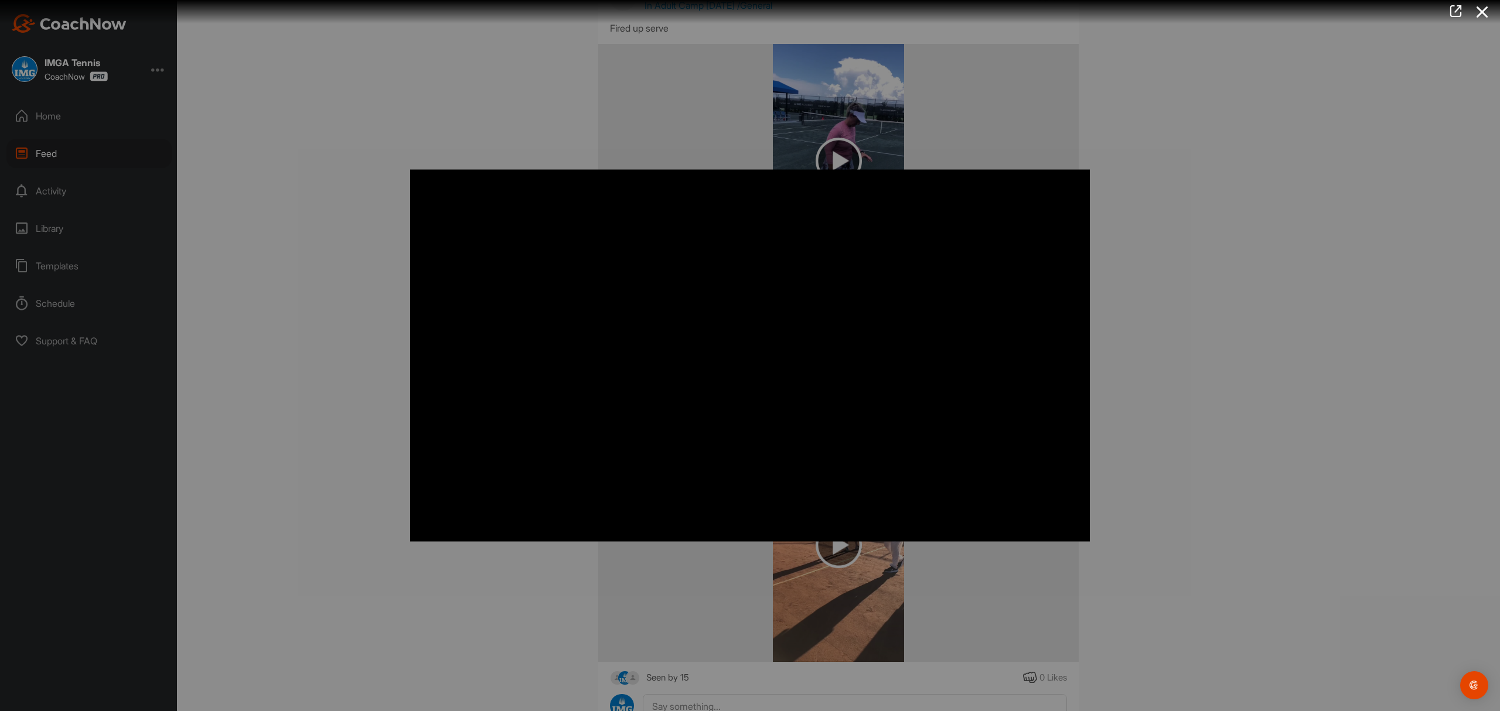
click at [1322, 185] on div at bounding box center [750, 355] width 1500 height 711
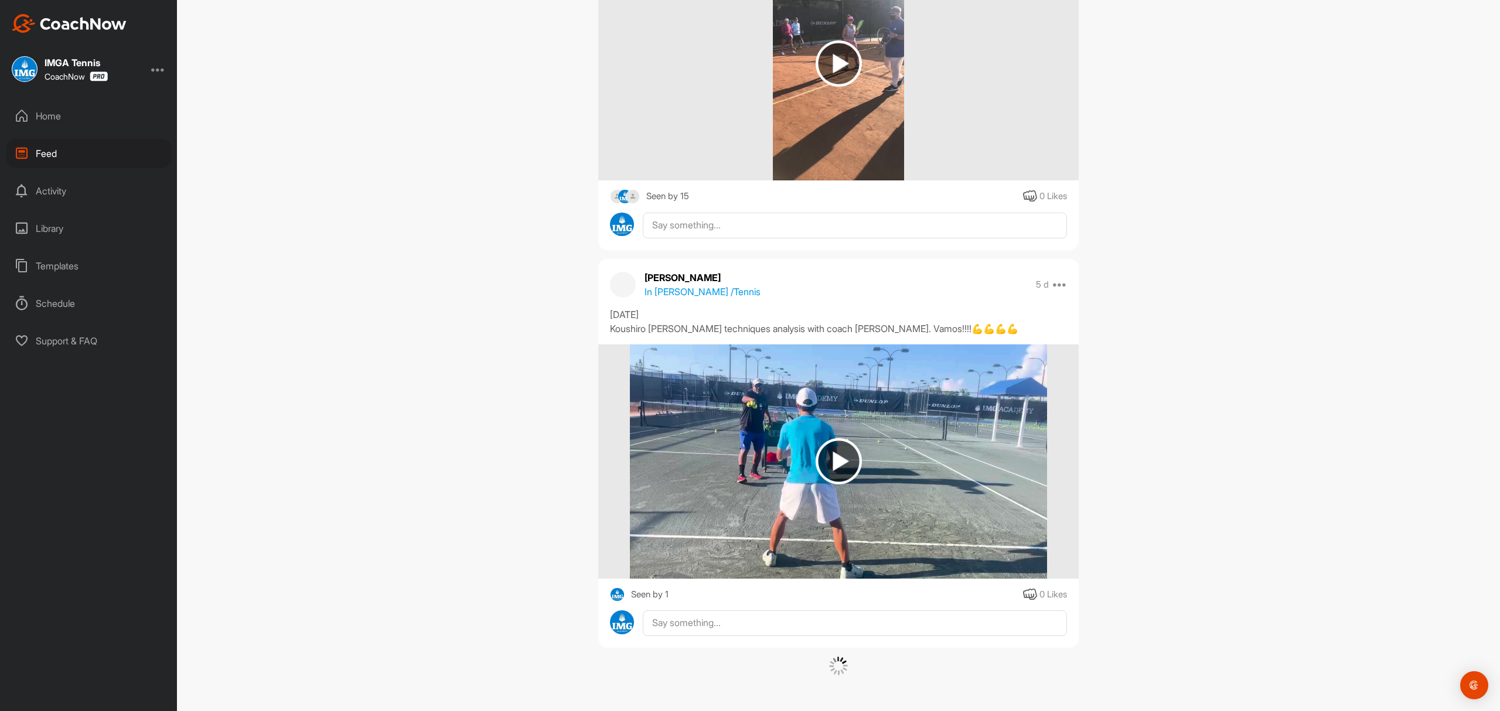
scroll to position [4390, 0]
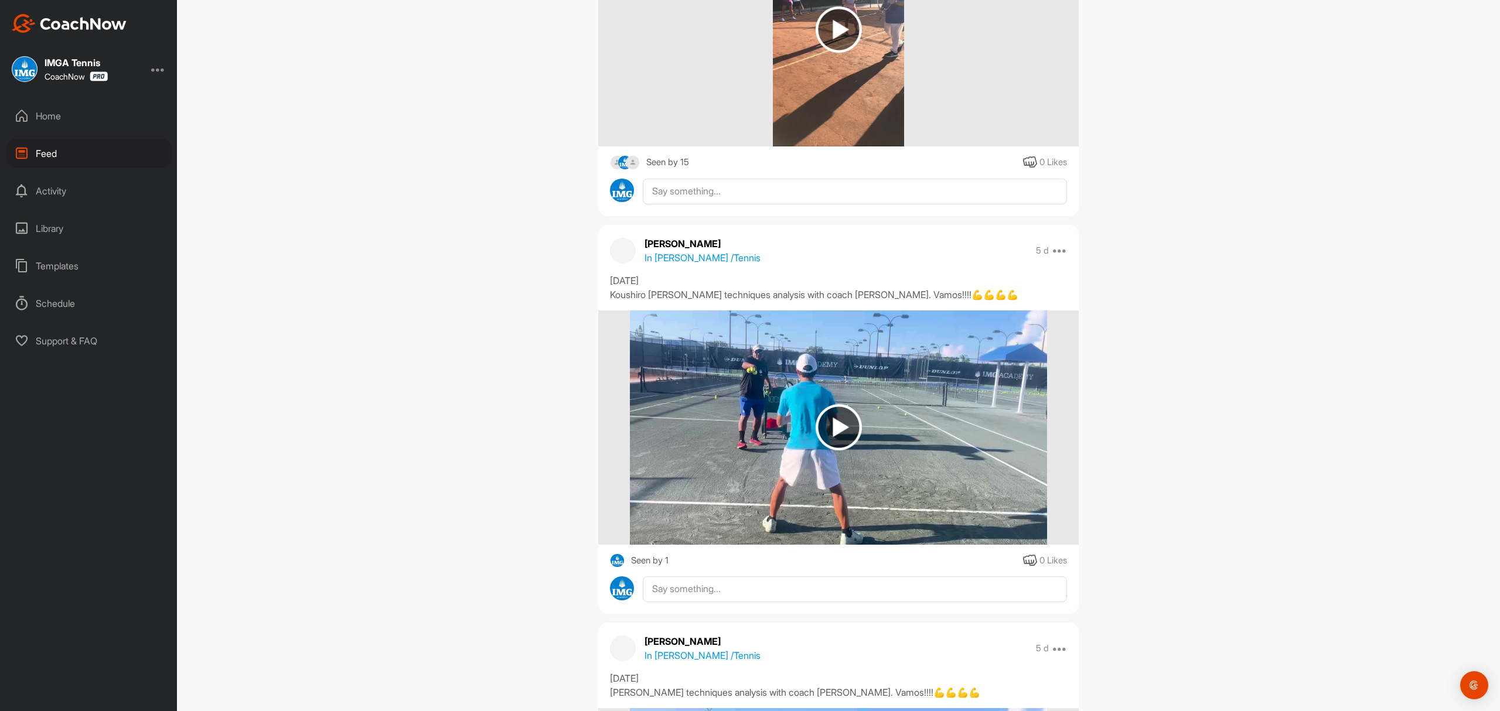
click at [832, 451] on img at bounding box center [839, 427] width 46 height 46
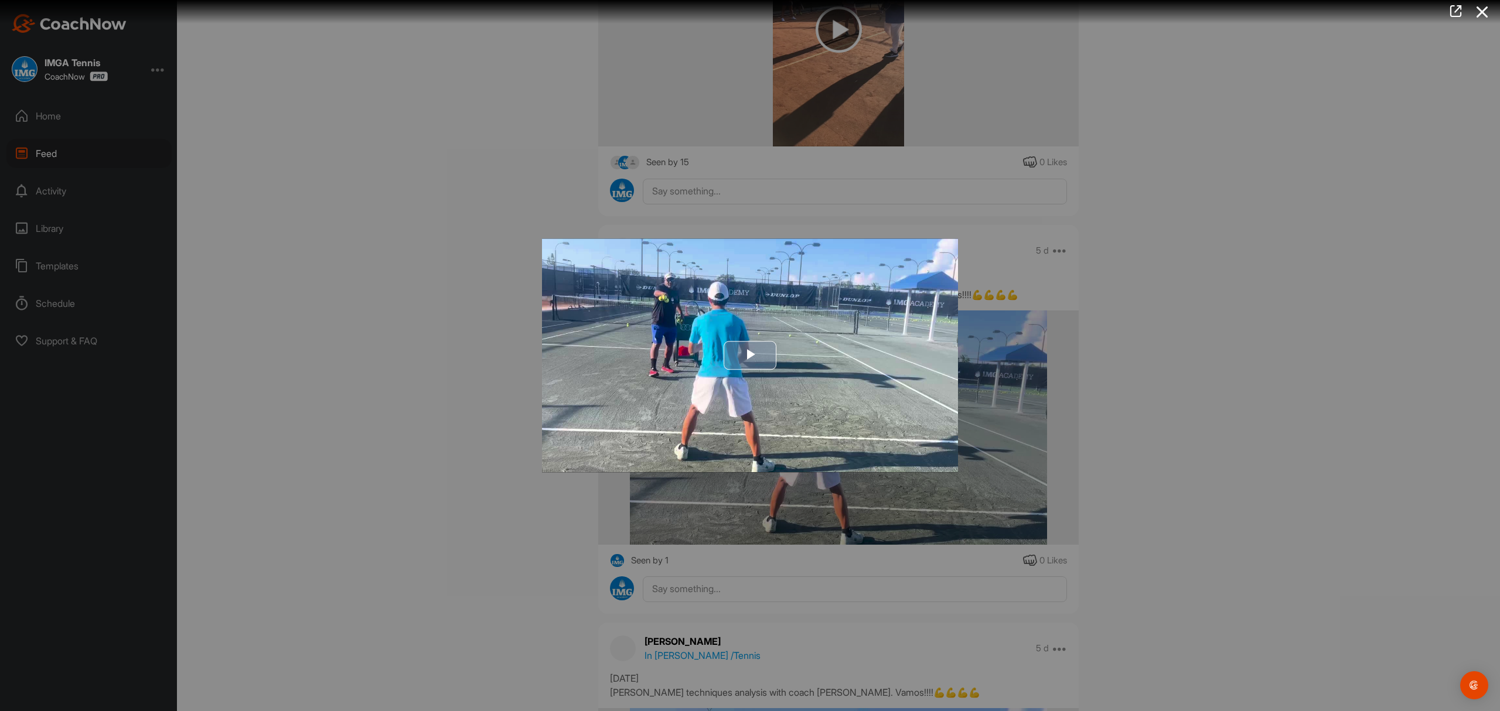
click at [750, 356] on span "Video Player" at bounding box center [750, 356] width 0 height 0
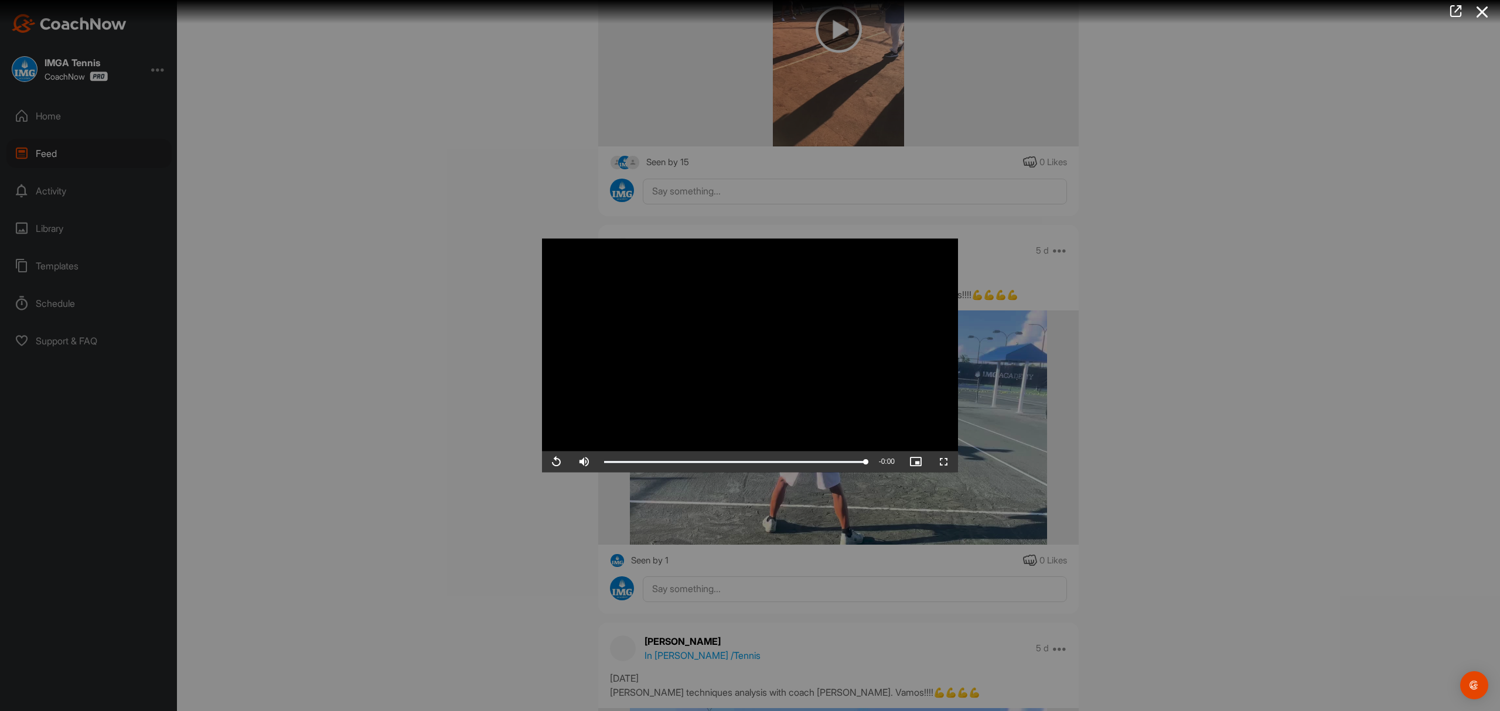
click at [1205, 381] on div at bounding box center [750, 355] width 1500 height 711
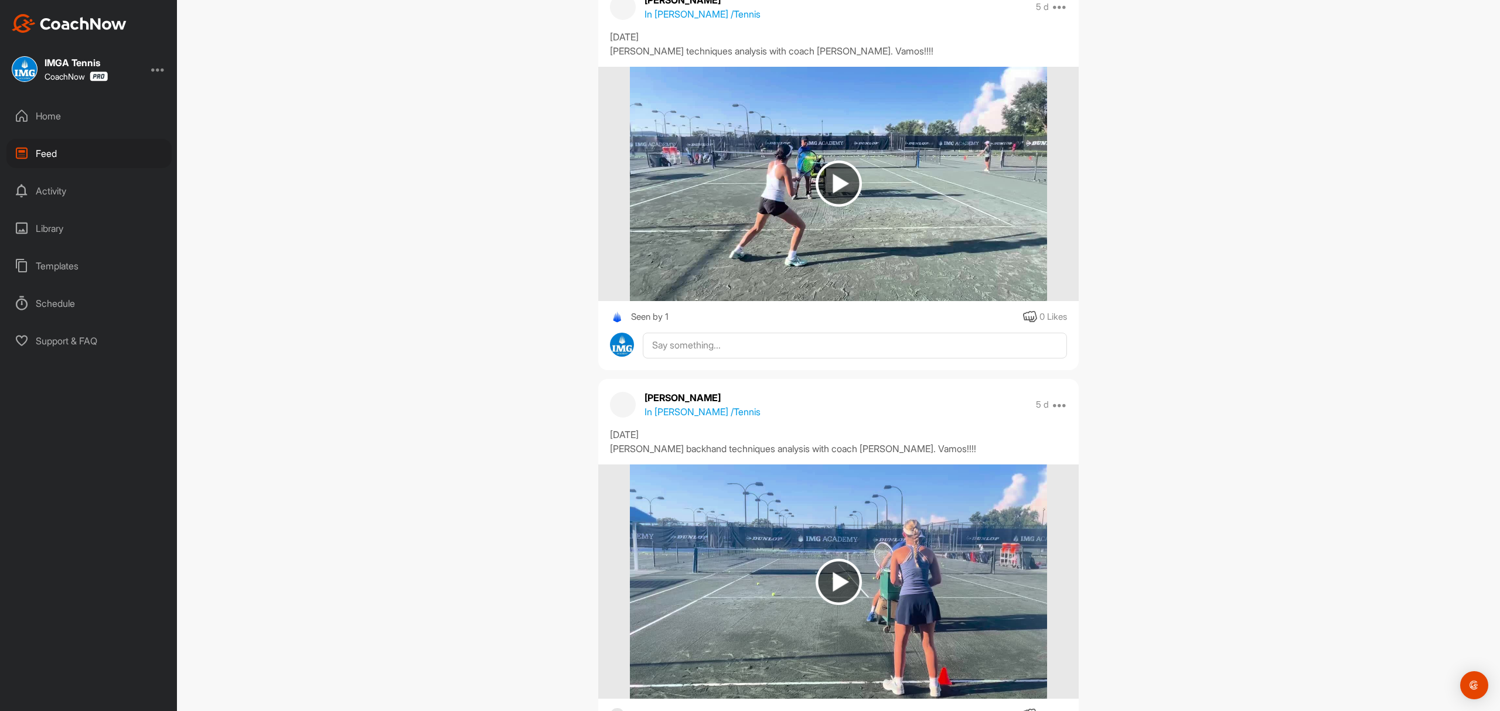
scroll to position [5452, 0]
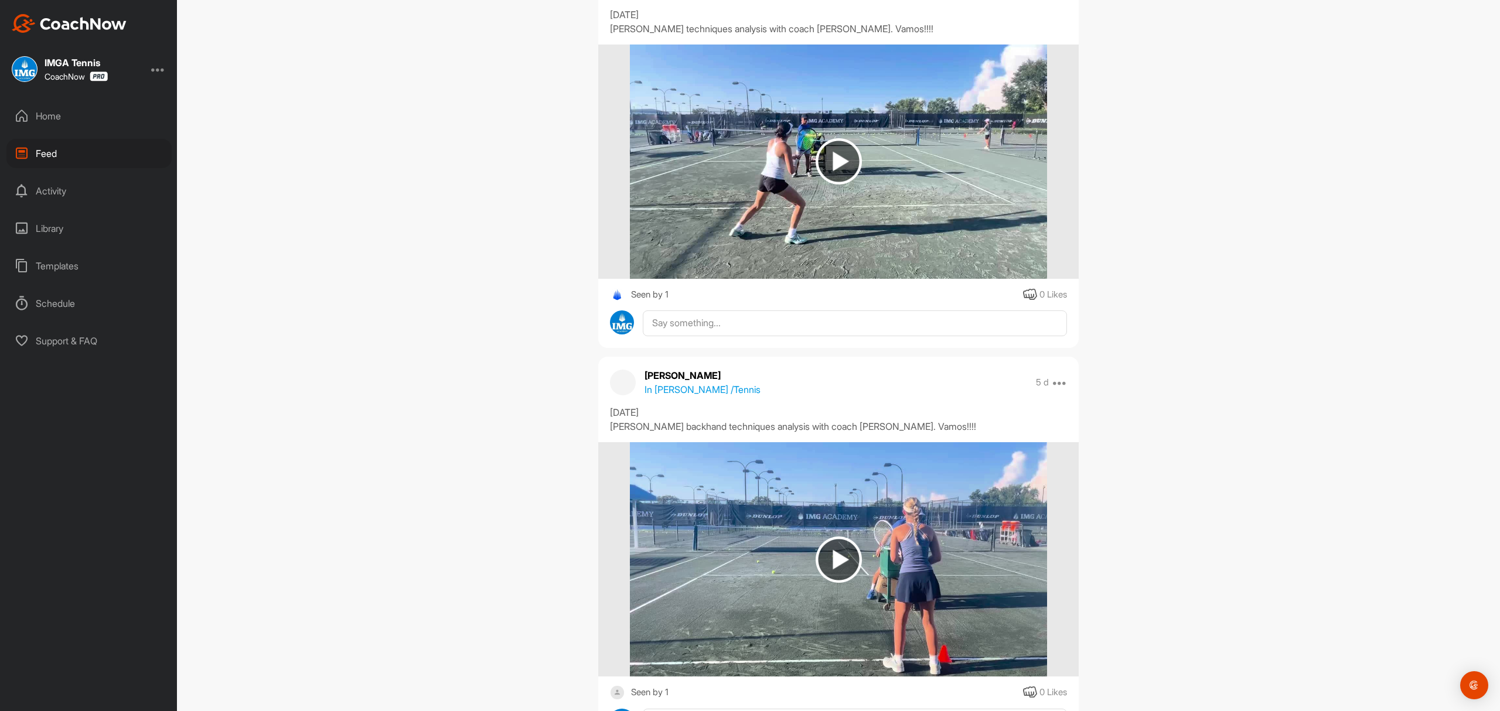
click at [837, 185] on img at bounding box center [839, 161] width 46 height 46
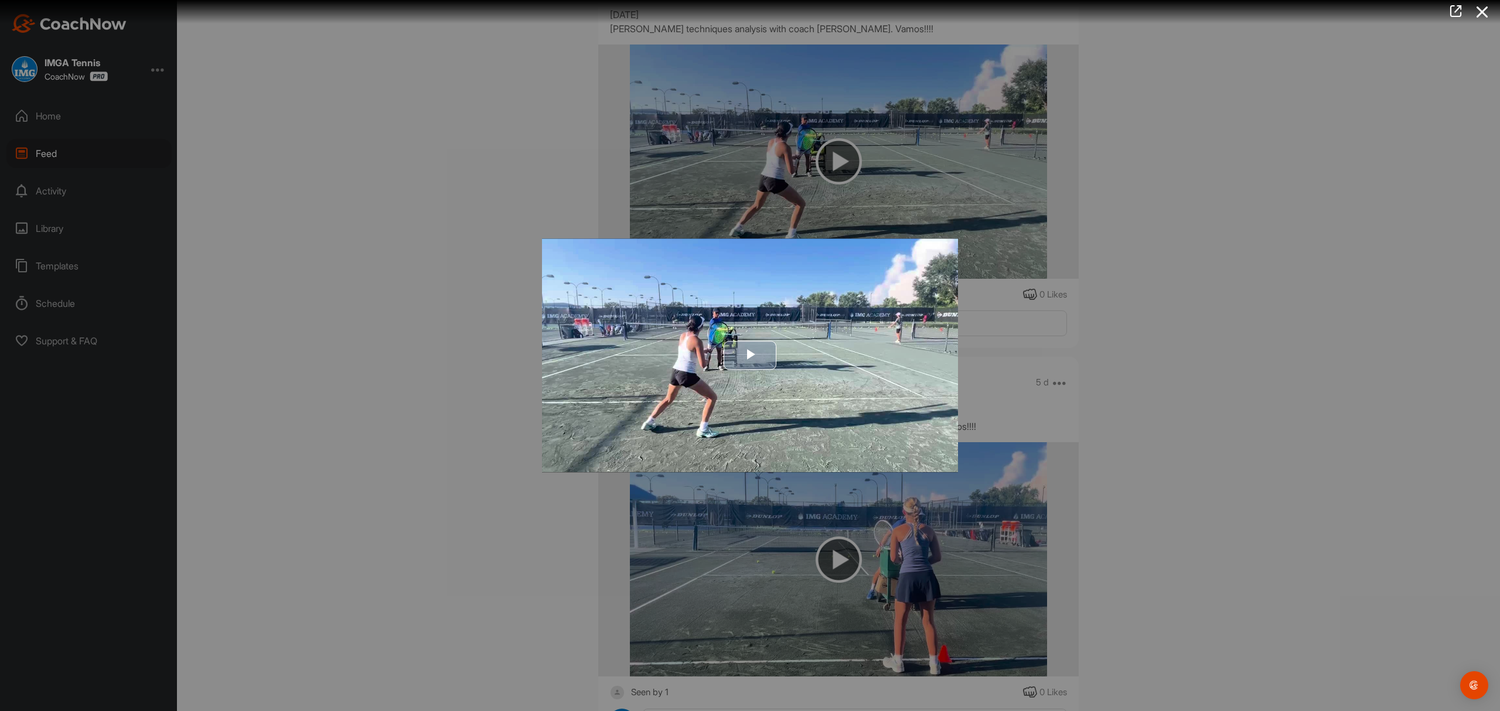
click at [750, 356] on span "Video Player" at bounding box center [750, 356] width 0 height 0
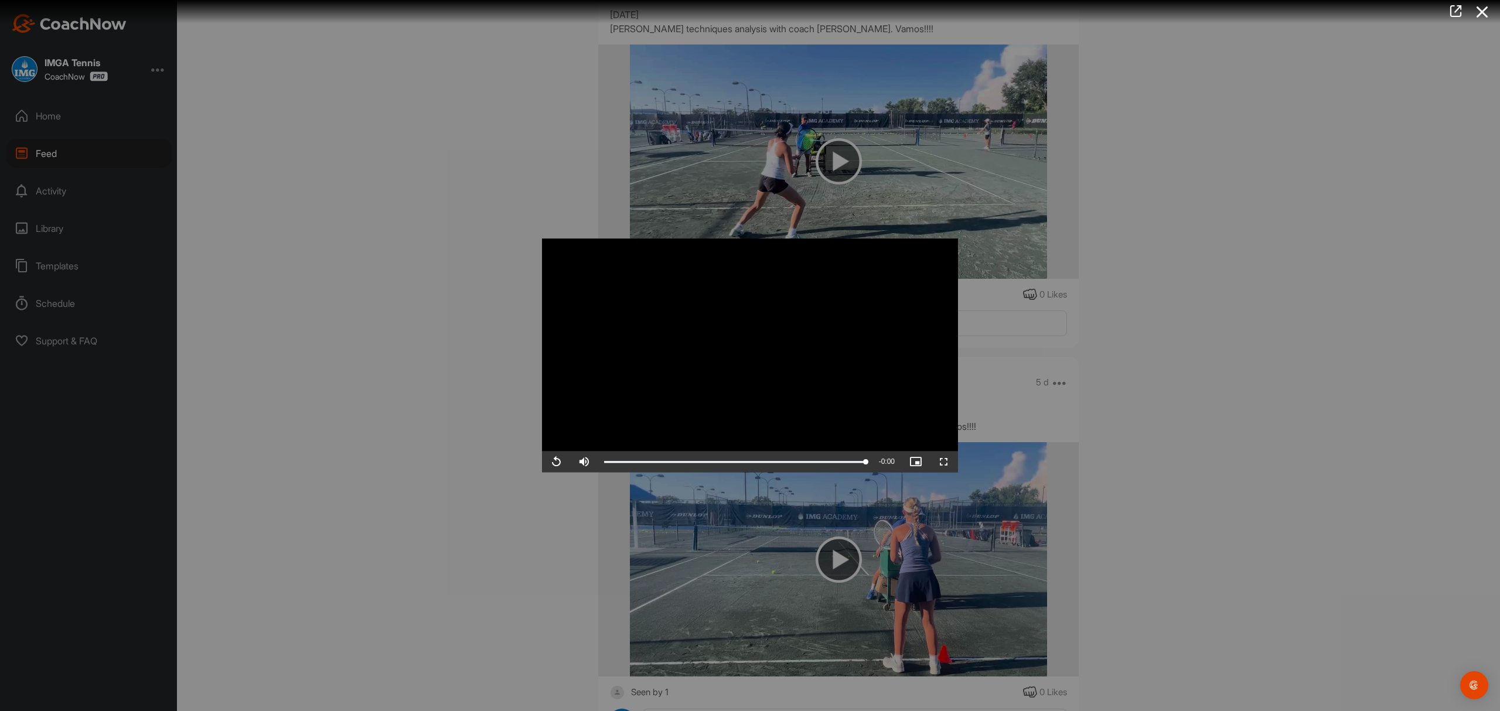
click at [1132, 439] on div at bounding box center [750, 355] width 1500 height 711
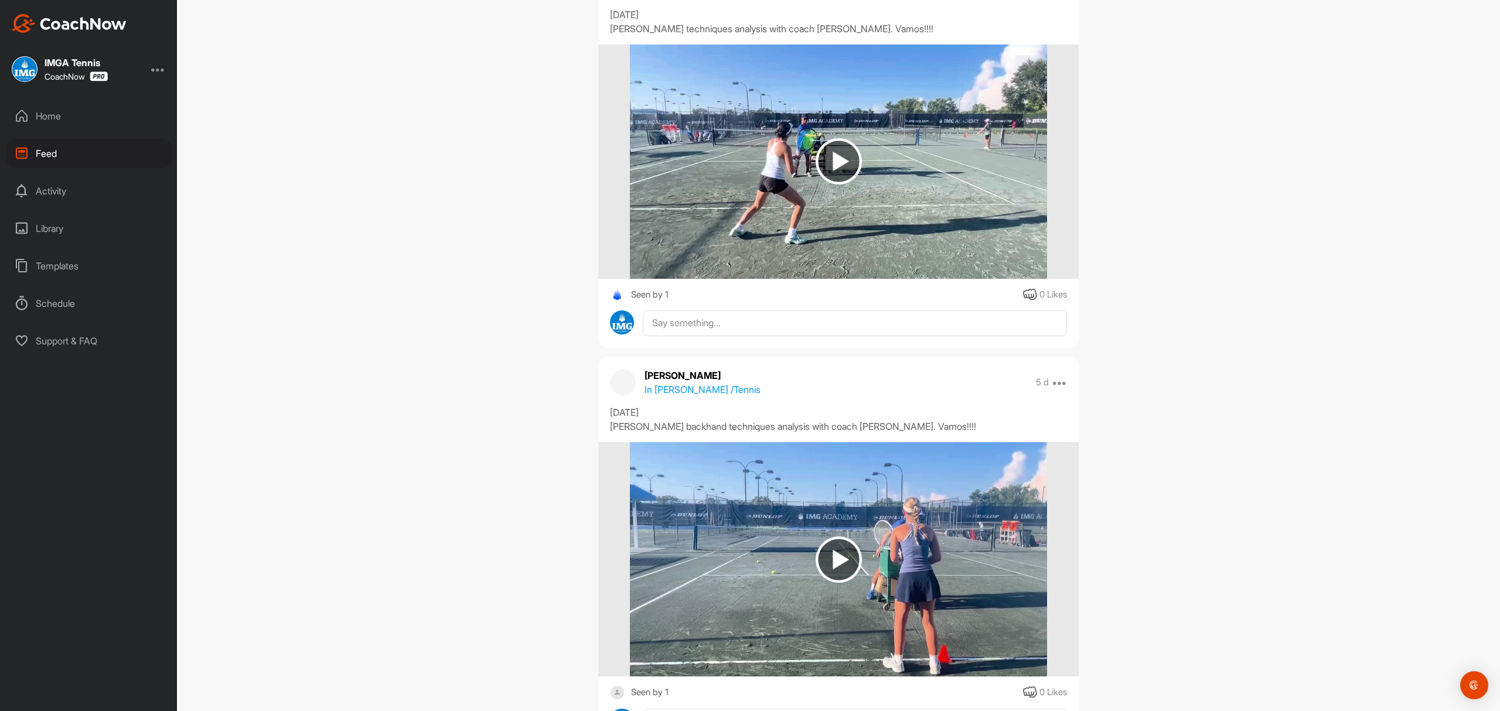
click at [833, 583] on img at bounding box center [839, 560] width 46 height 46
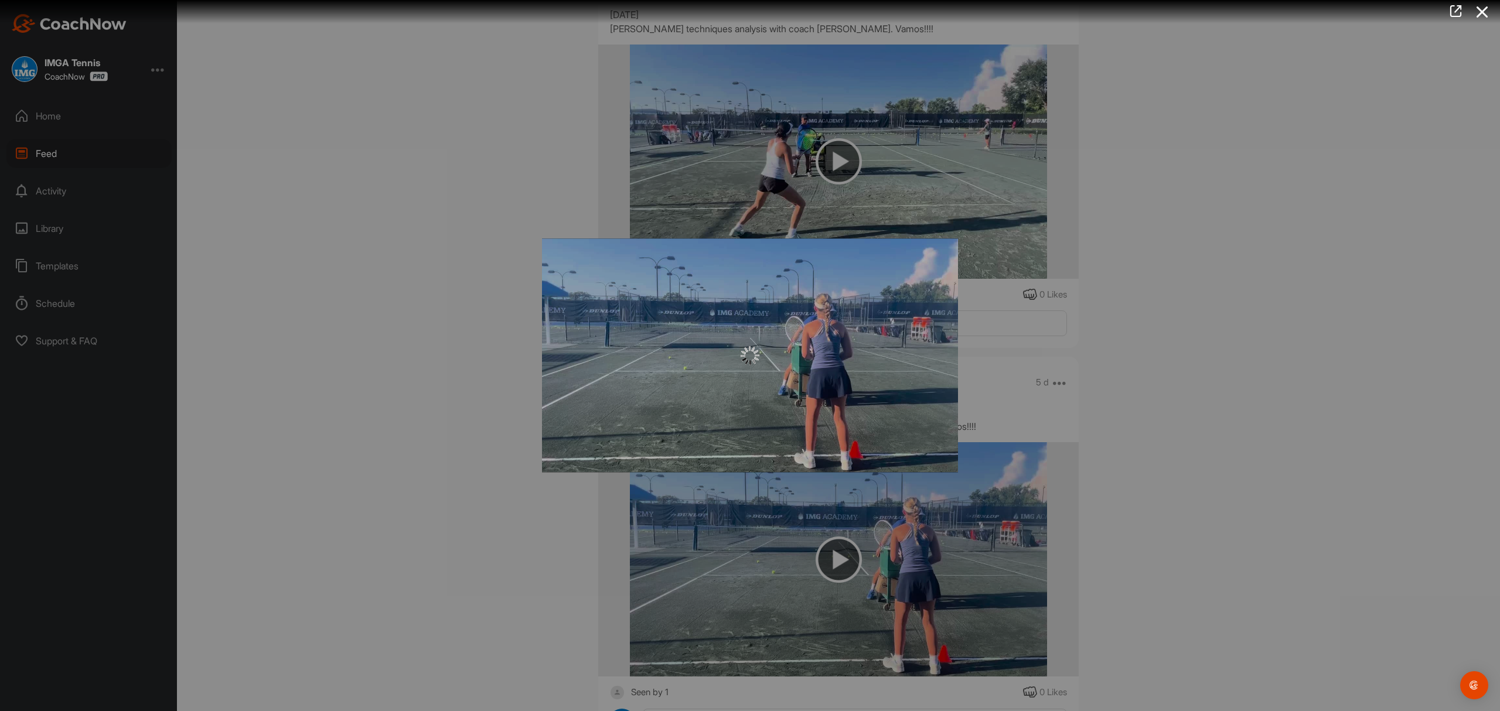
click at [833, 588] on div at bounding box center [750, 355] width 1500 height 711
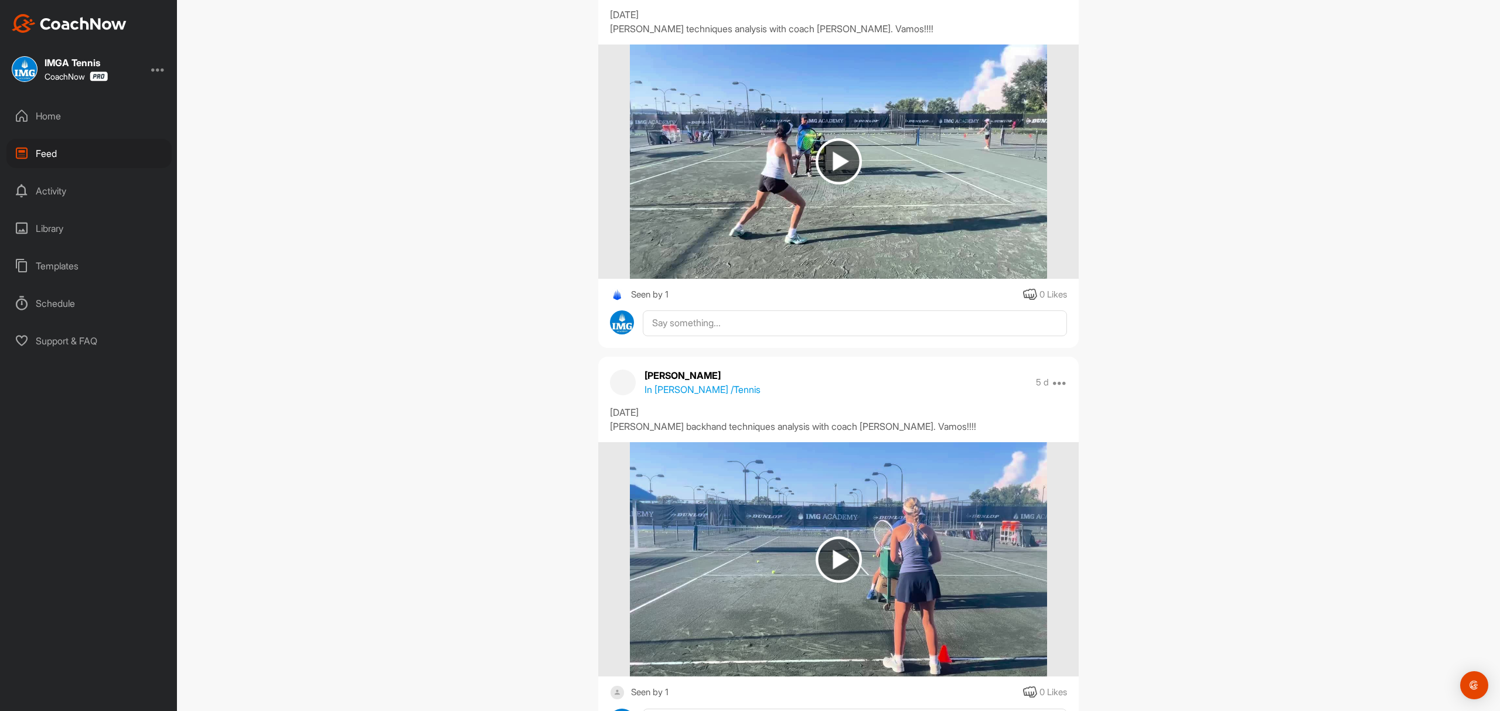
click at [833, 583] on img at bounding box center [839, 560] width 46 height 46
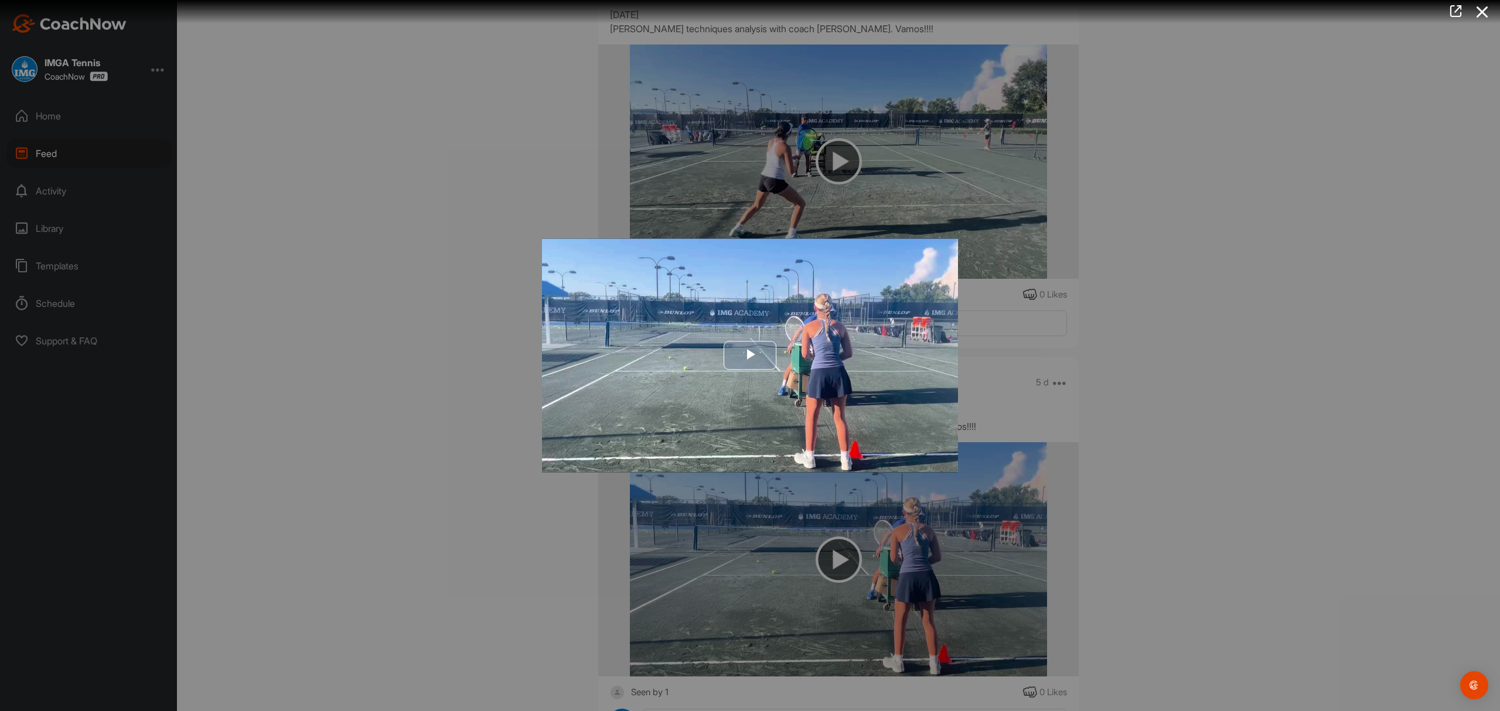
click at [750, 356] on span "Video Player" at bounding box center [750, 356] width 0 height 0
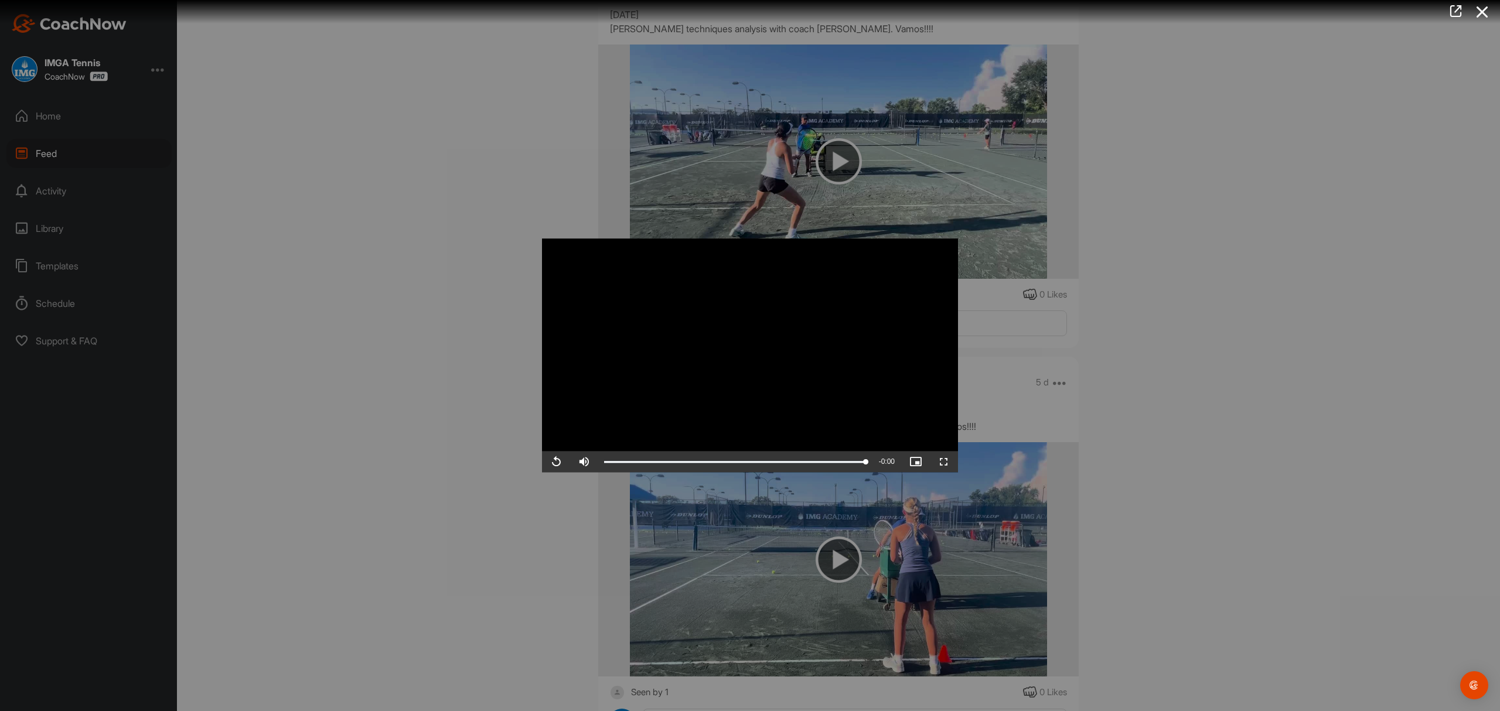
click at [1493, 708] on div at bounding box center [750, 355] width 1500 height 711
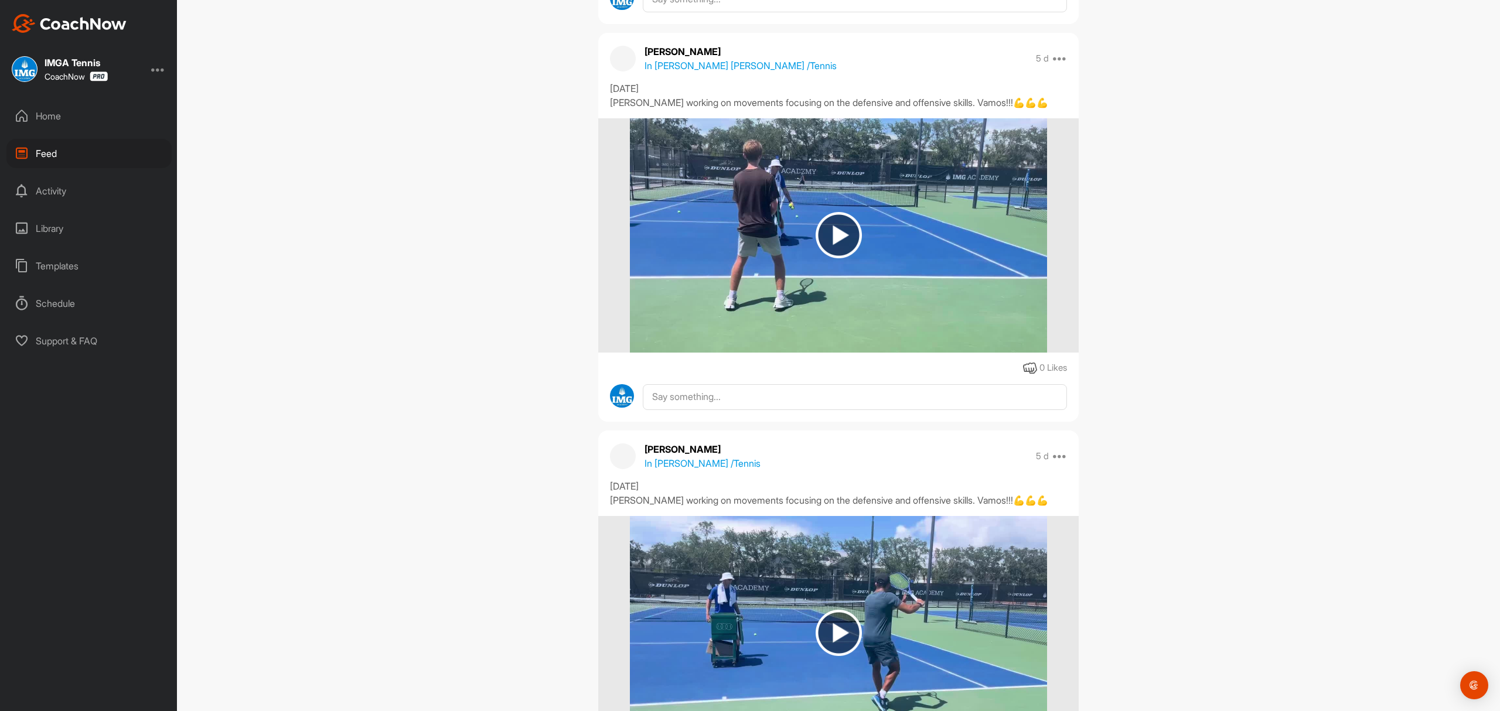
scroll to position [7795, 0]
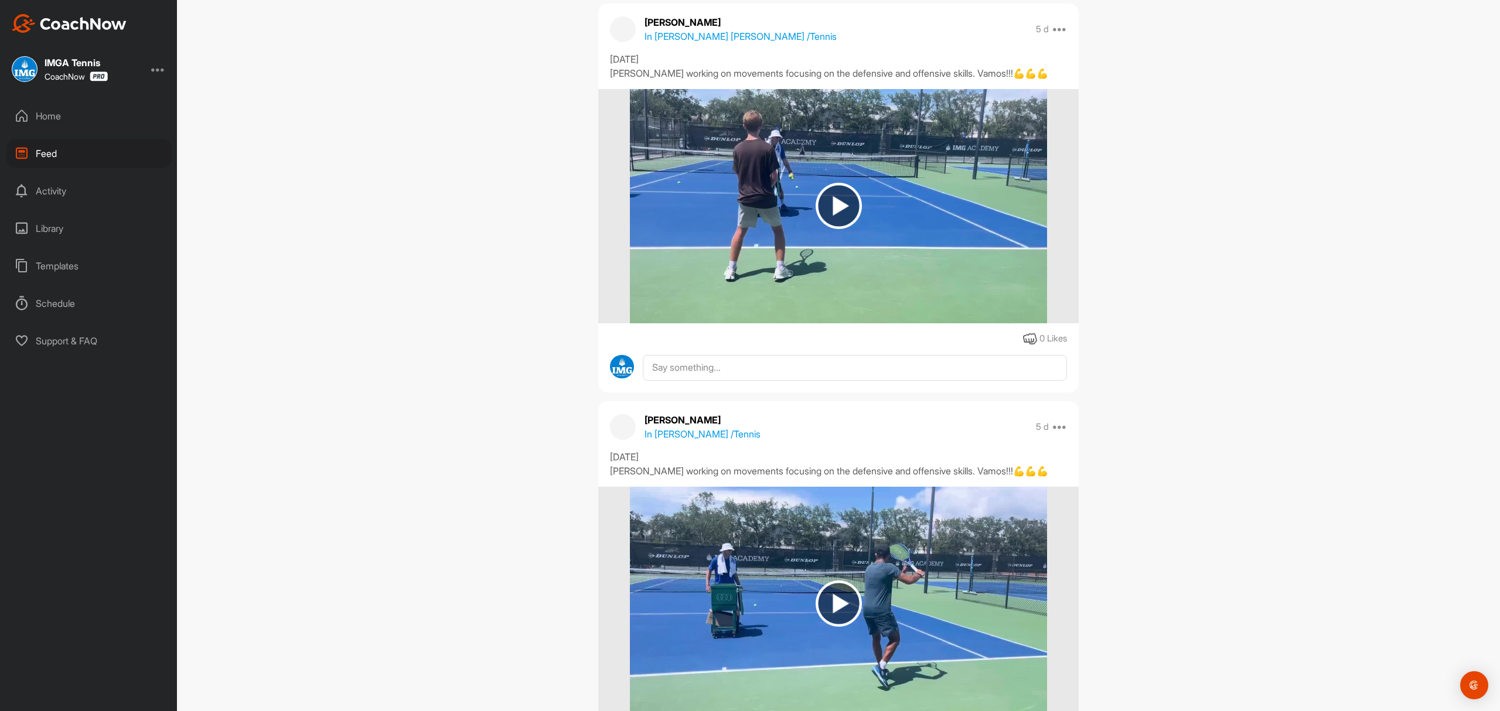
click at [828, 229] on img at bounding box center [839, 206] width 46 height 46
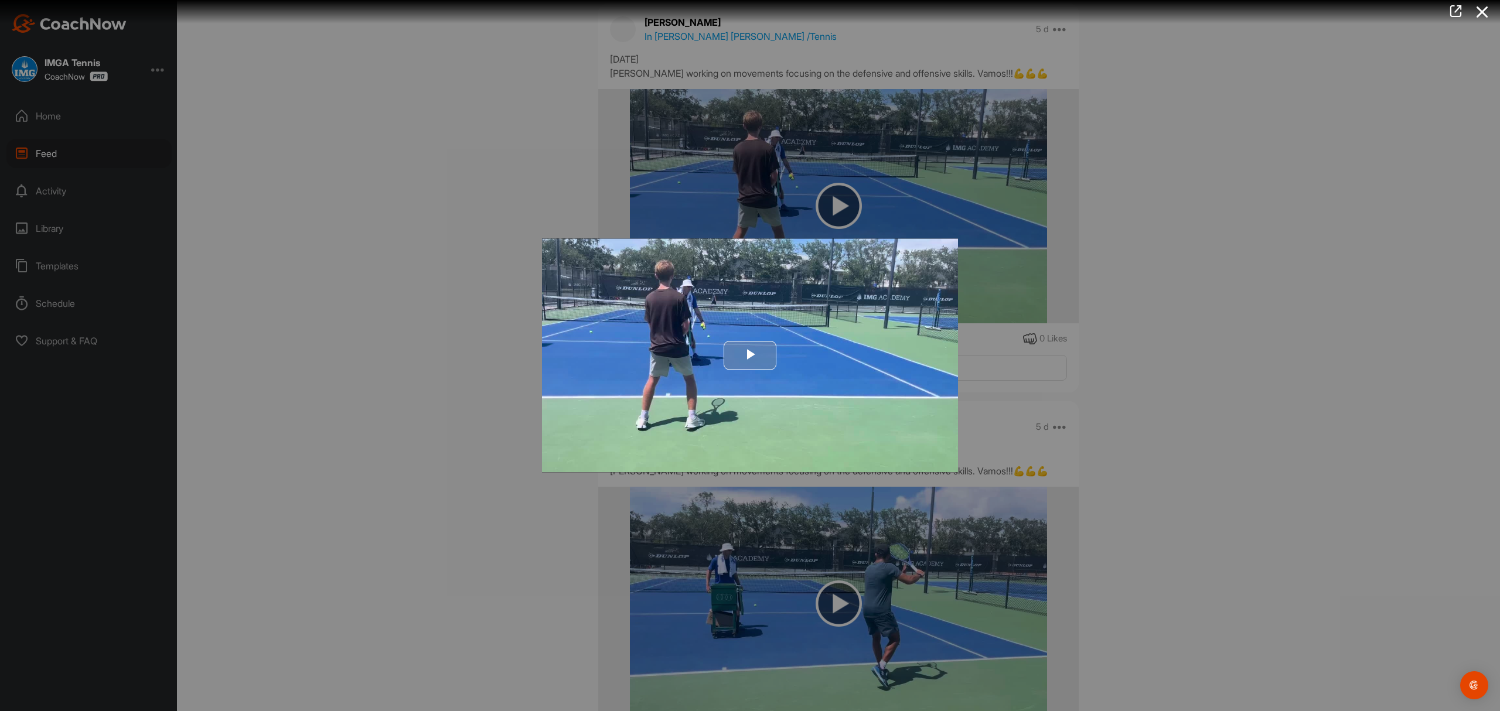
click at [750, 356] on span "Video Player" at bounding box center [750, 356] width 0 height 0
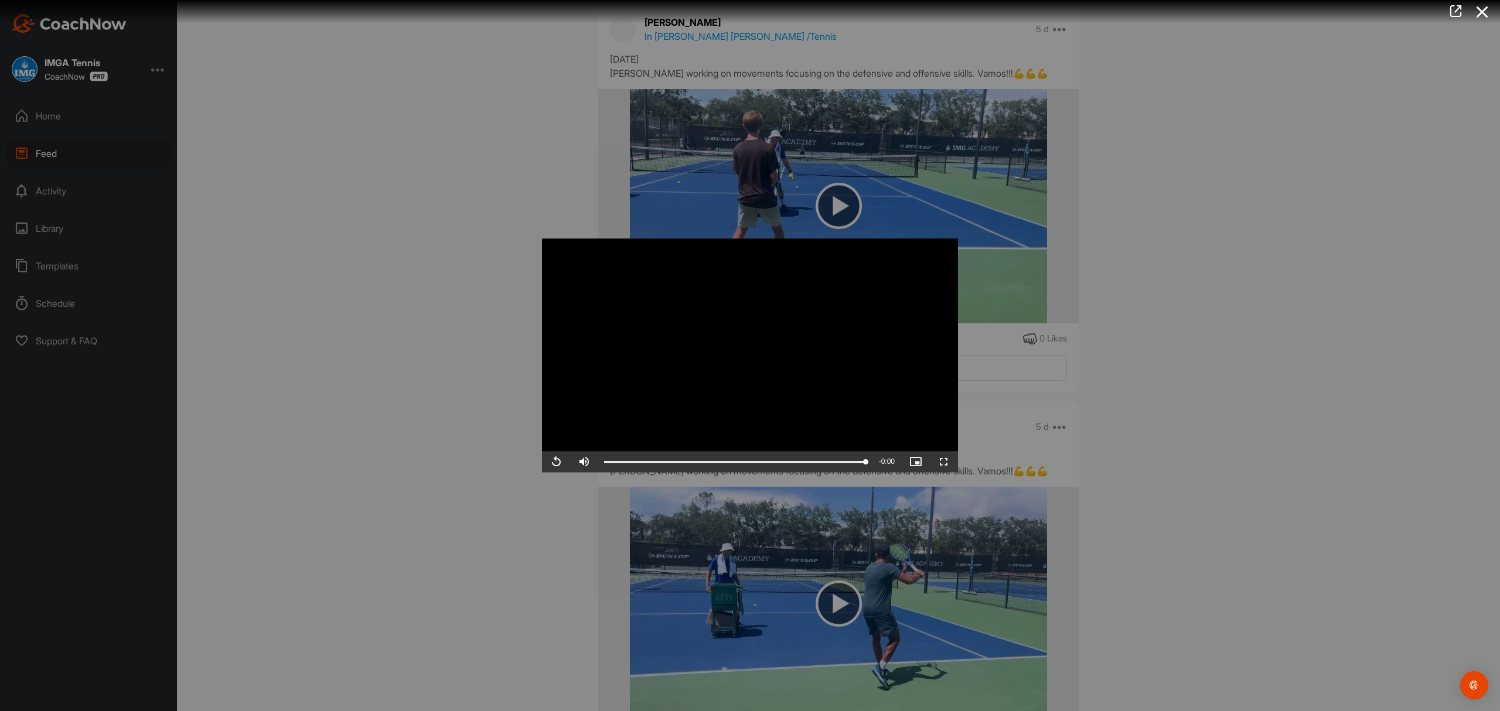
click at [1089, 396] on div at bounding box center [750, 355] width 1500 height 711
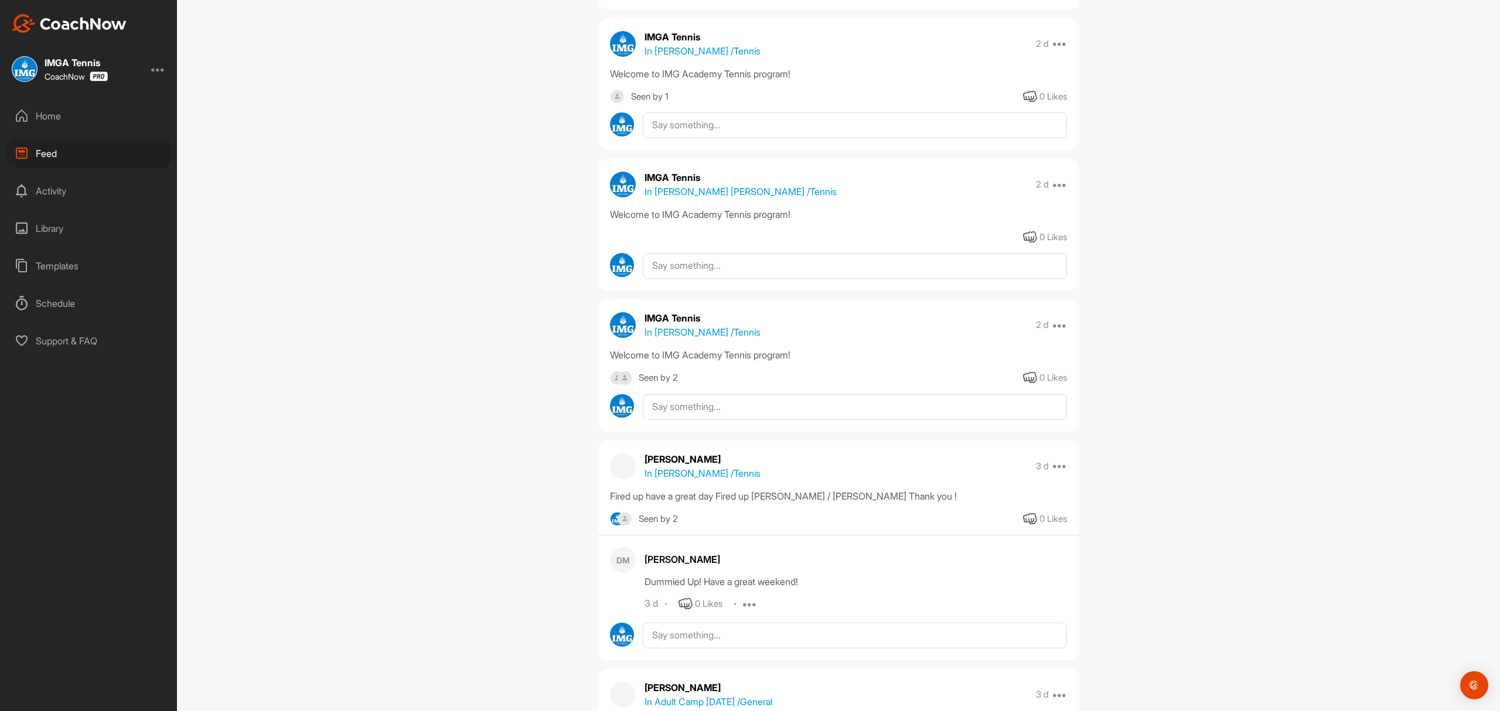
scroll to position [116, 0]
